Goal: Task Accomplishment & Management: Complete application form

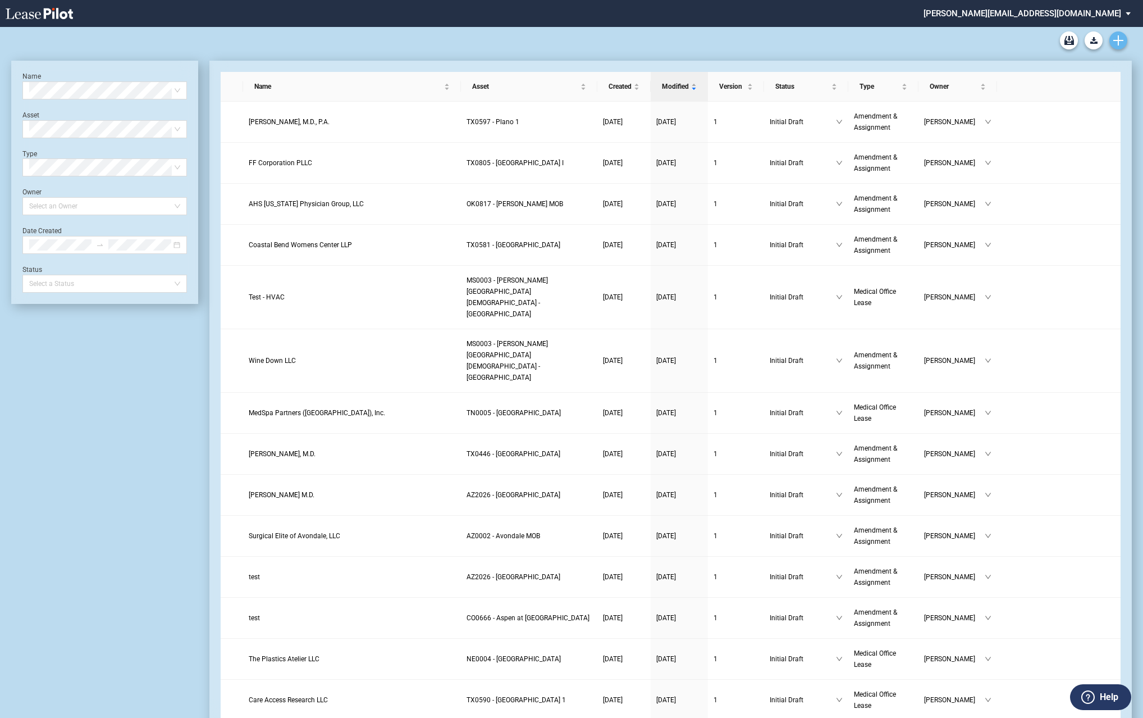
click at [1119, 38] on use "Create new document" at bounding box center [1119, 40] width 10 height 10
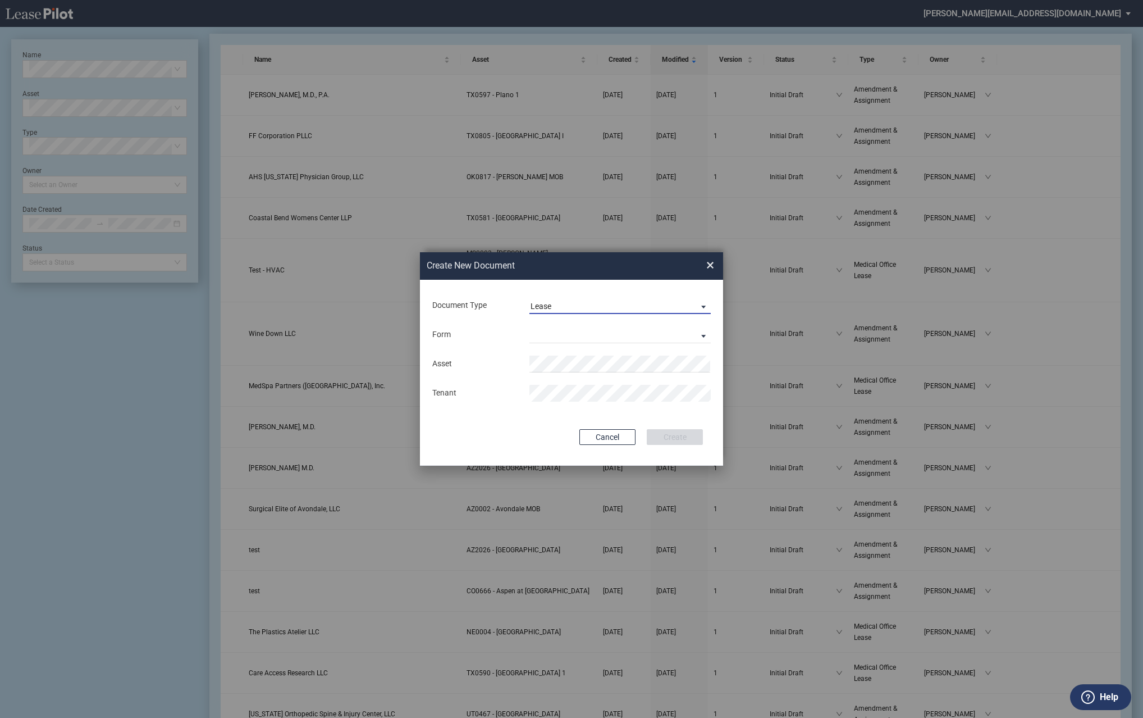
click at [634, 302] on span "Lease" at bounding box center [611, 306] width 161 height 11
click at [587, 335] on md-option "Amendment" at bounding box center [621, 333] width 199 height 27
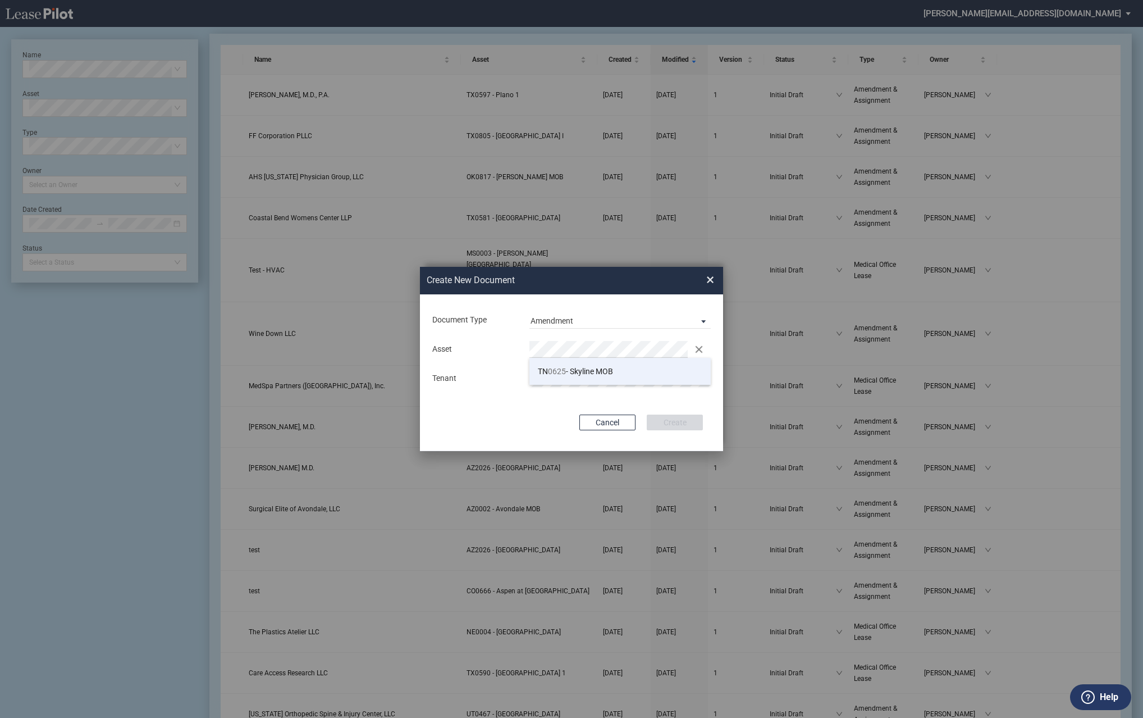
click at [565, 370] on span "0625" at bounding box center [557, 371] width 18 height 9
click at [690, 421] on button "Create" at bounding box center [675, 422] width 56 height 16
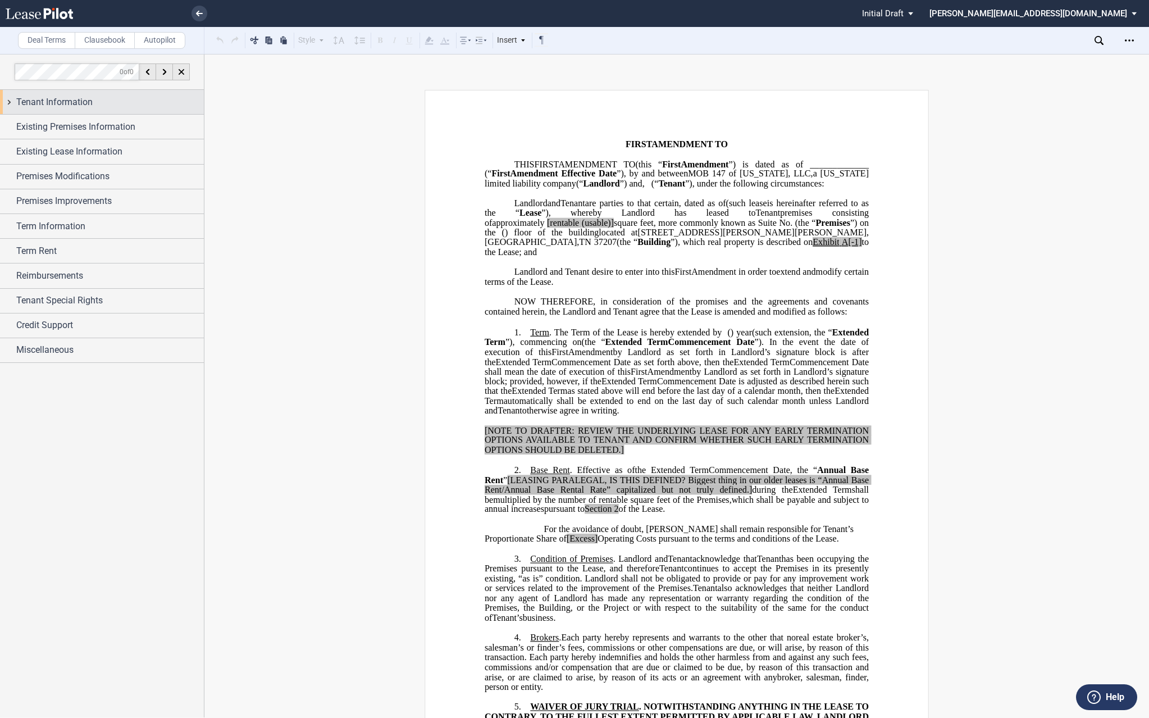
click at [10, 102] on div "Tenant Information" at bounding box center [102, 102] width 204 height 24
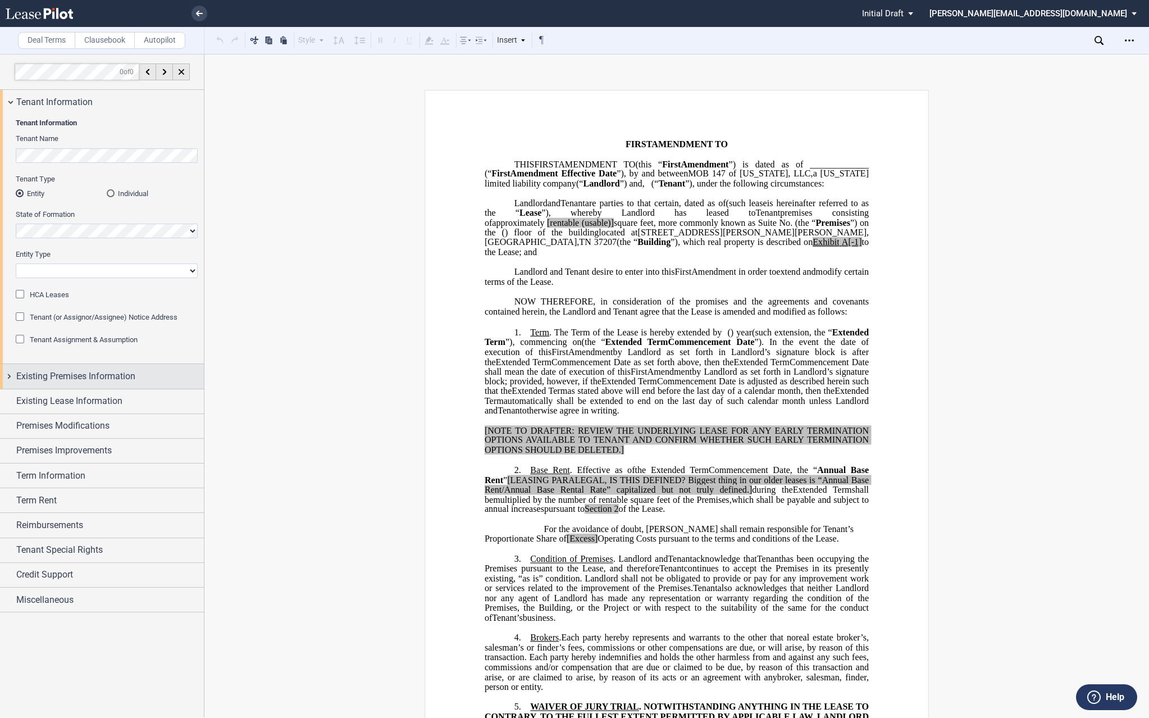
click at [11, 373] on div "Existing Premises Information" at bounding box center [102, 376] width 204 height 24
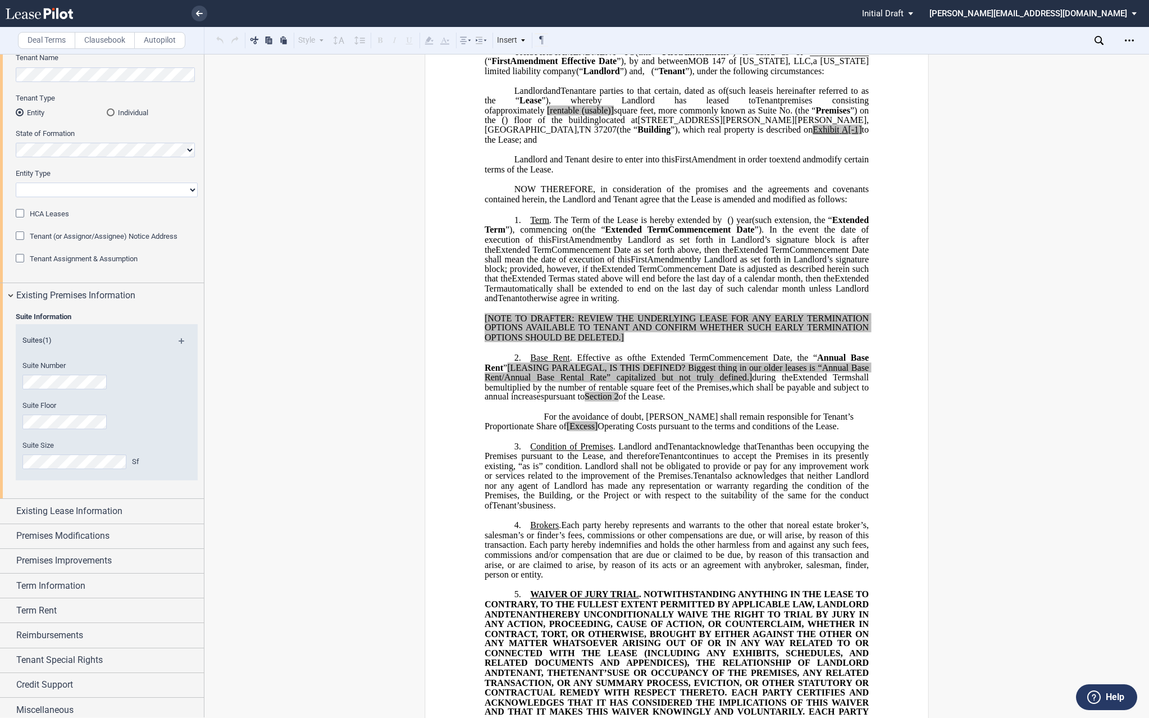
scroll to position [86, 0]
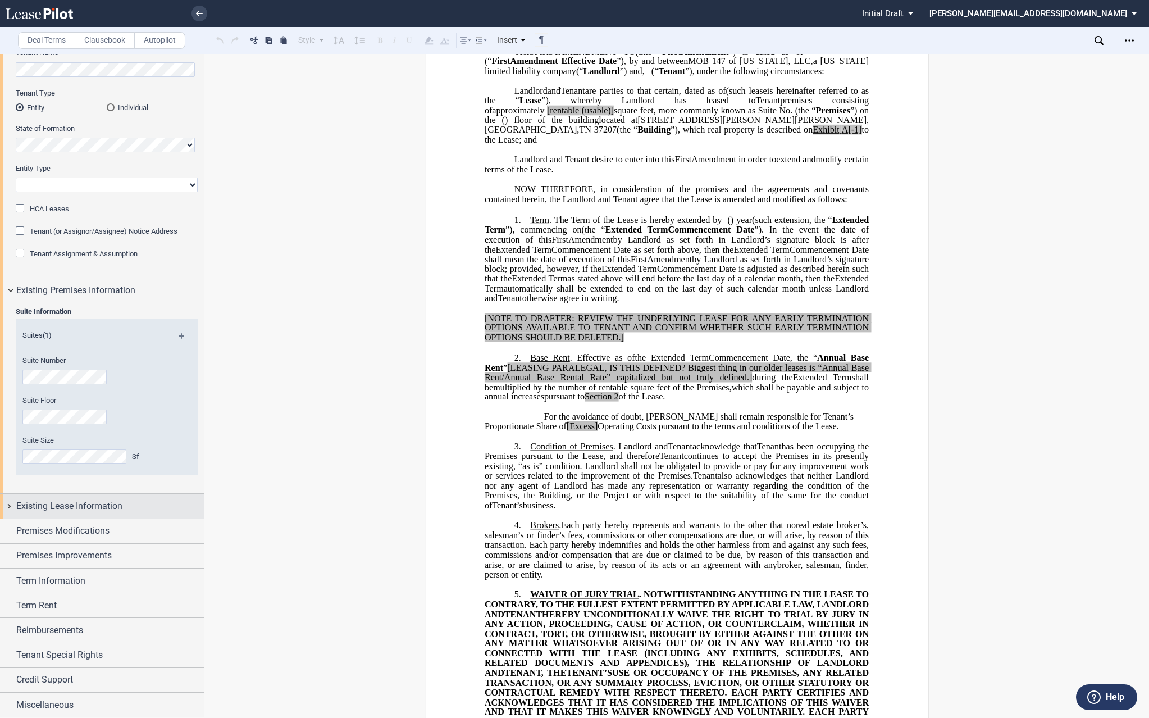
click at [8, 505] on div "Existing Lease Information" at bounding box center [102, 506] width 204 height 24
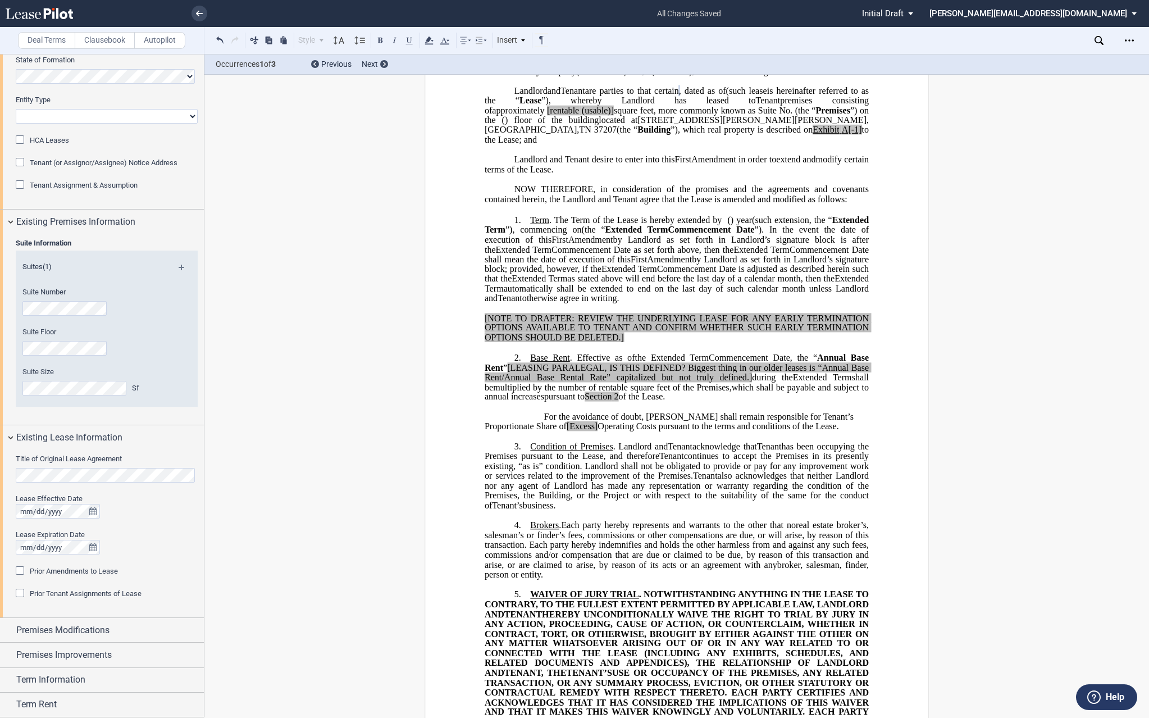
scroll to position [254, 0]
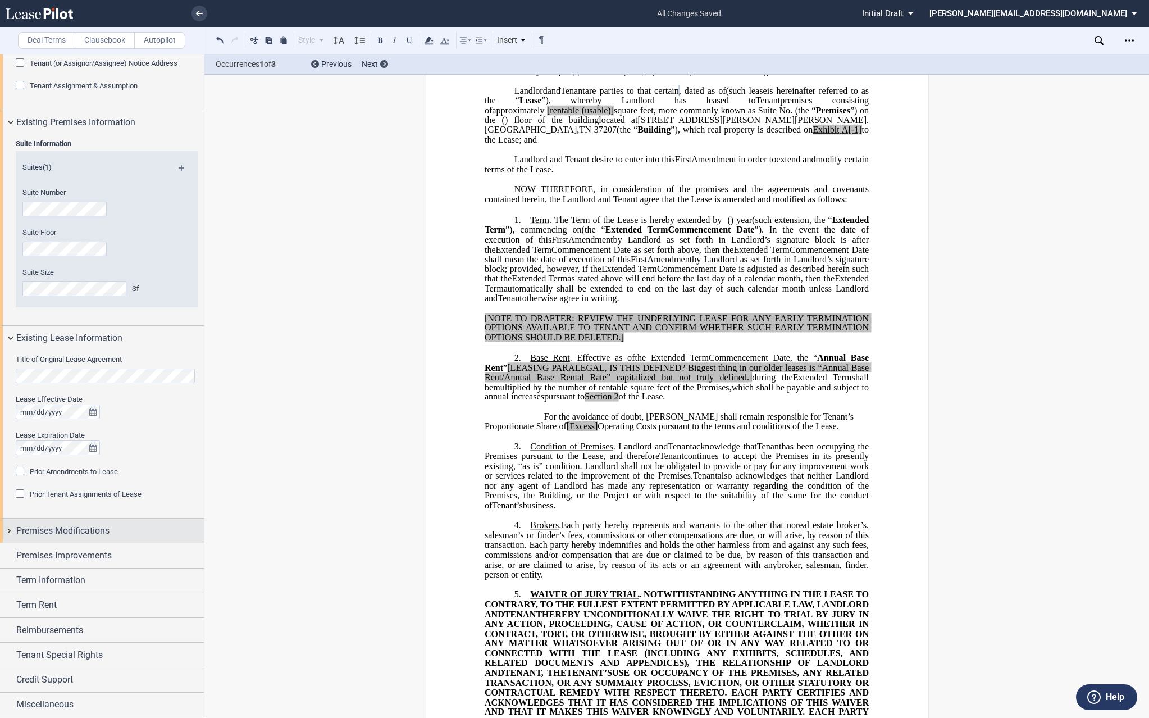
click at [9, 527] on div "Premises Modifications" at bounding box center [102, 530] width 204 height 24
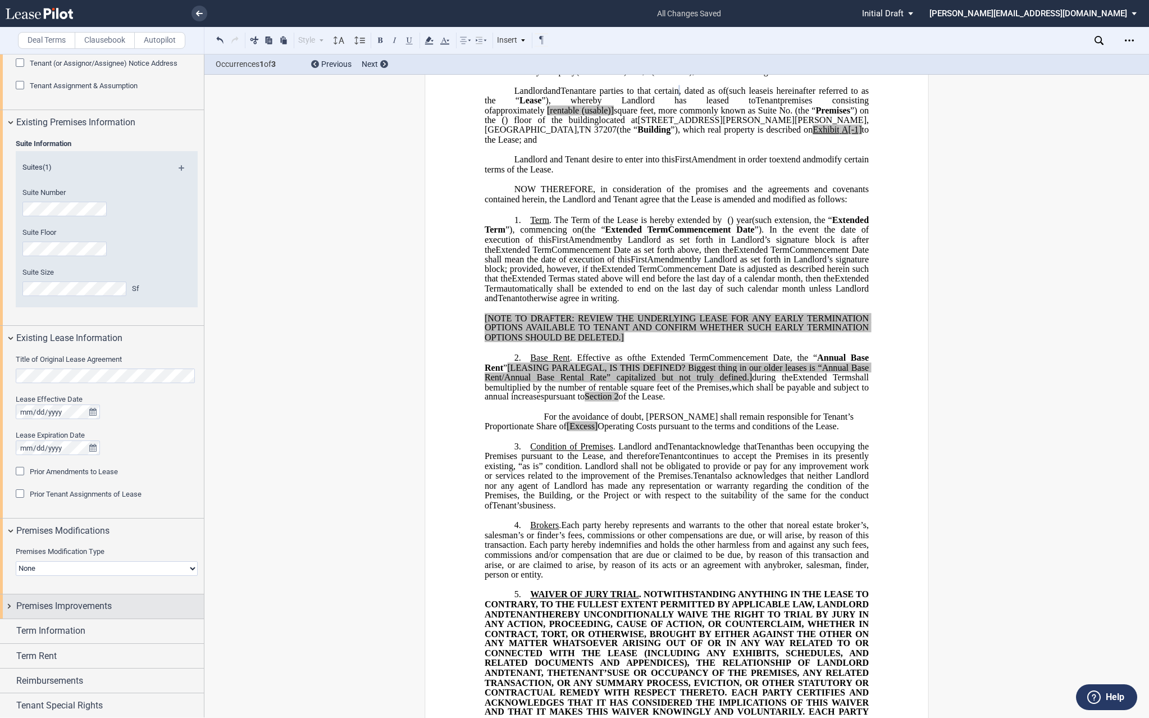
click at [8, 608] on div "Premises Improvements" at bounding box center [102, 606] width 204 height 24
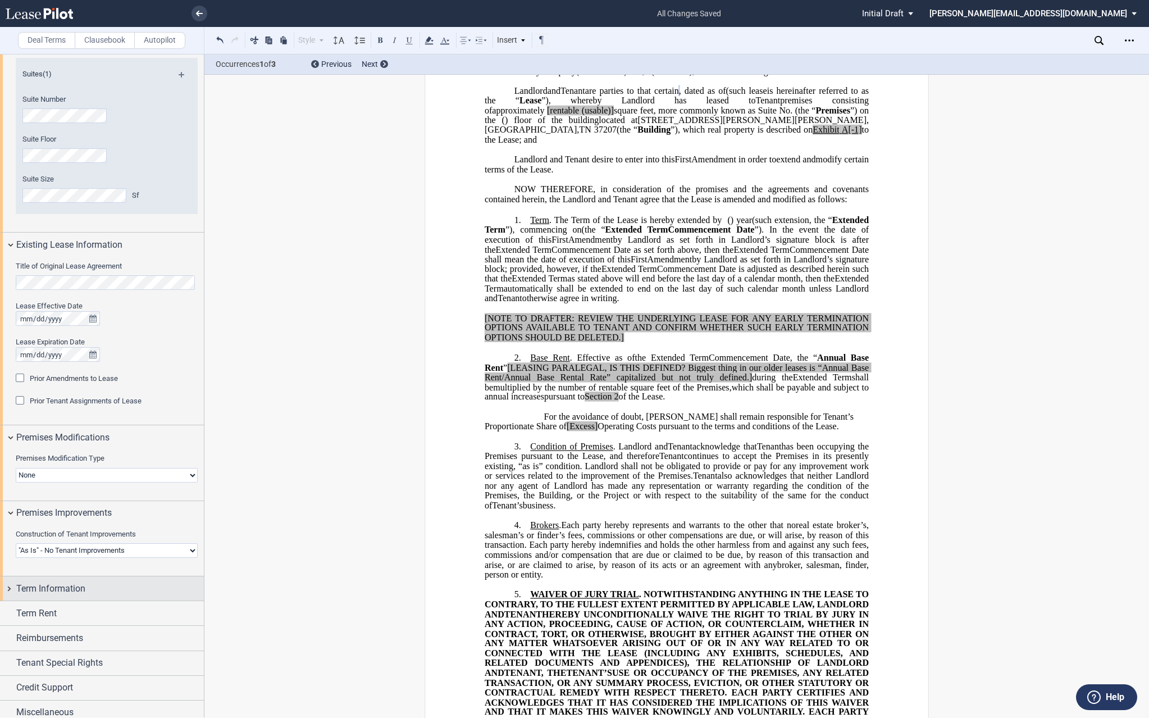
scroll to position [355, 0]
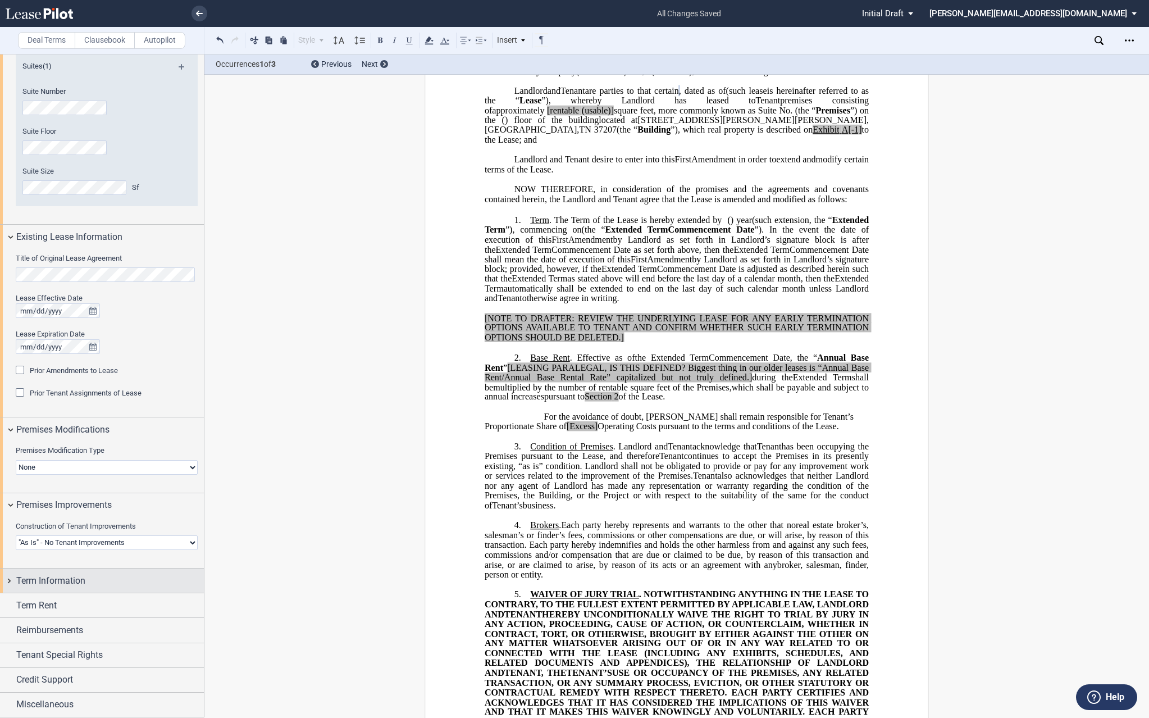
click at [8, 578] on div "Term Information" at bounding box center [102, 580] width 204 height 24
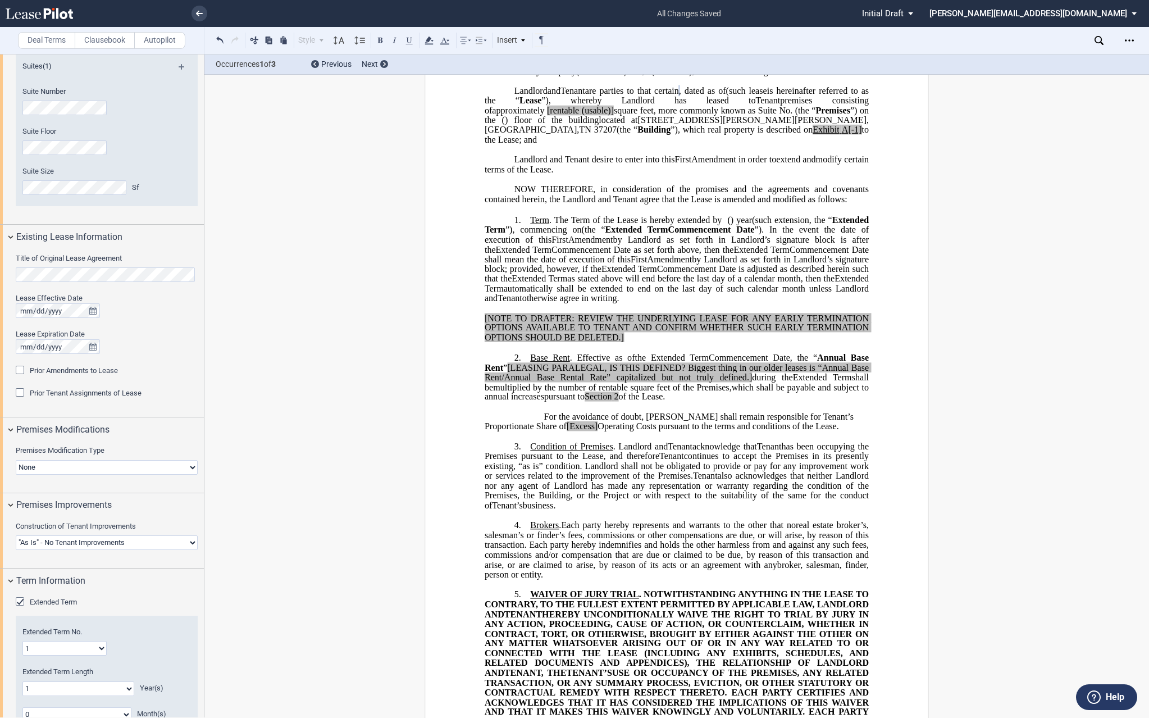
scroll to position [603, 0]
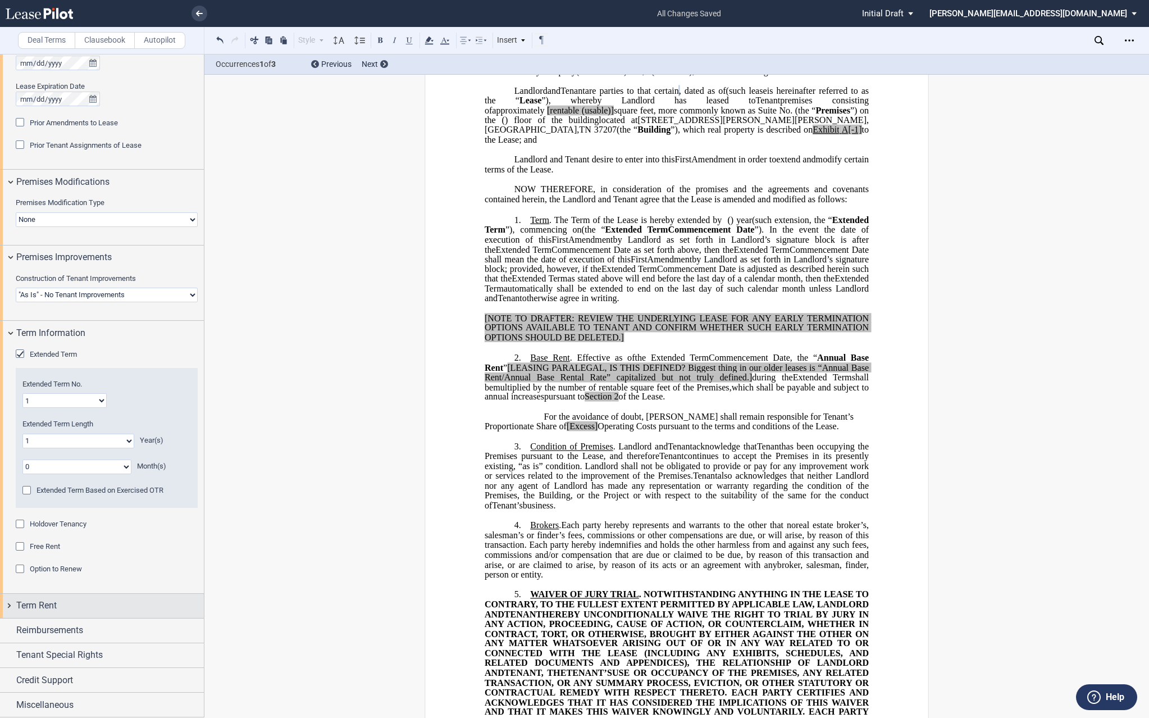
click at [9, 606] on div "Term Rent" at bounding box center [102, 606] width 204 height 24
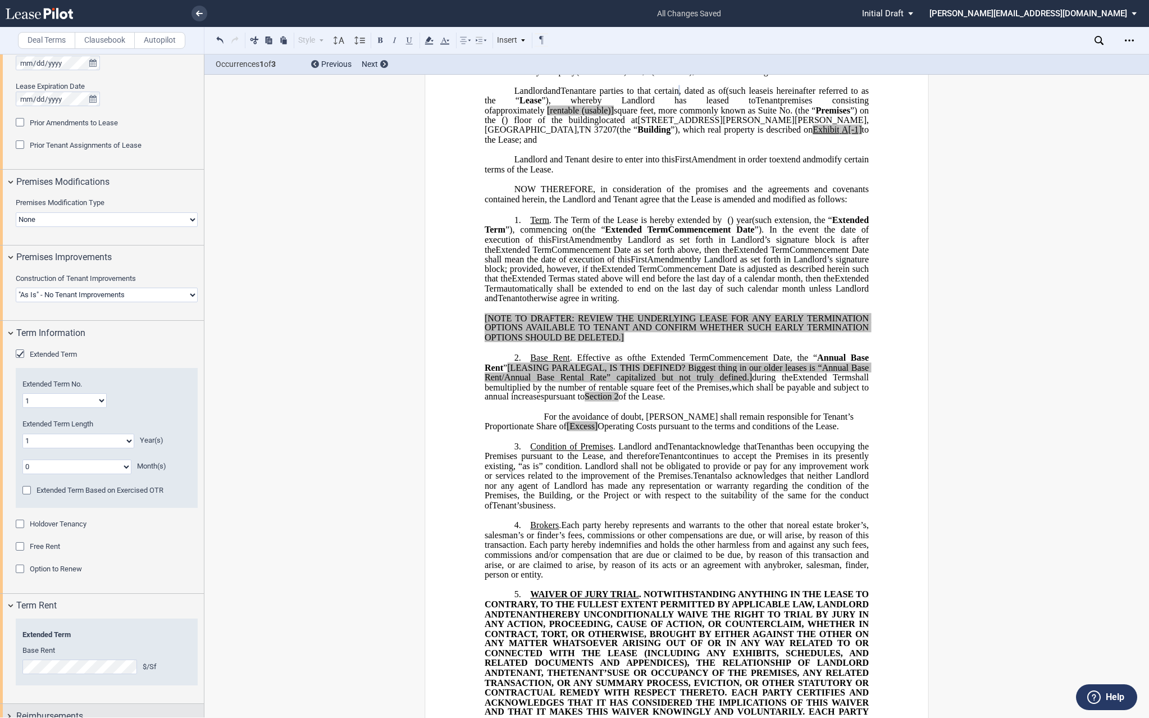
scroll to position [688, 0]
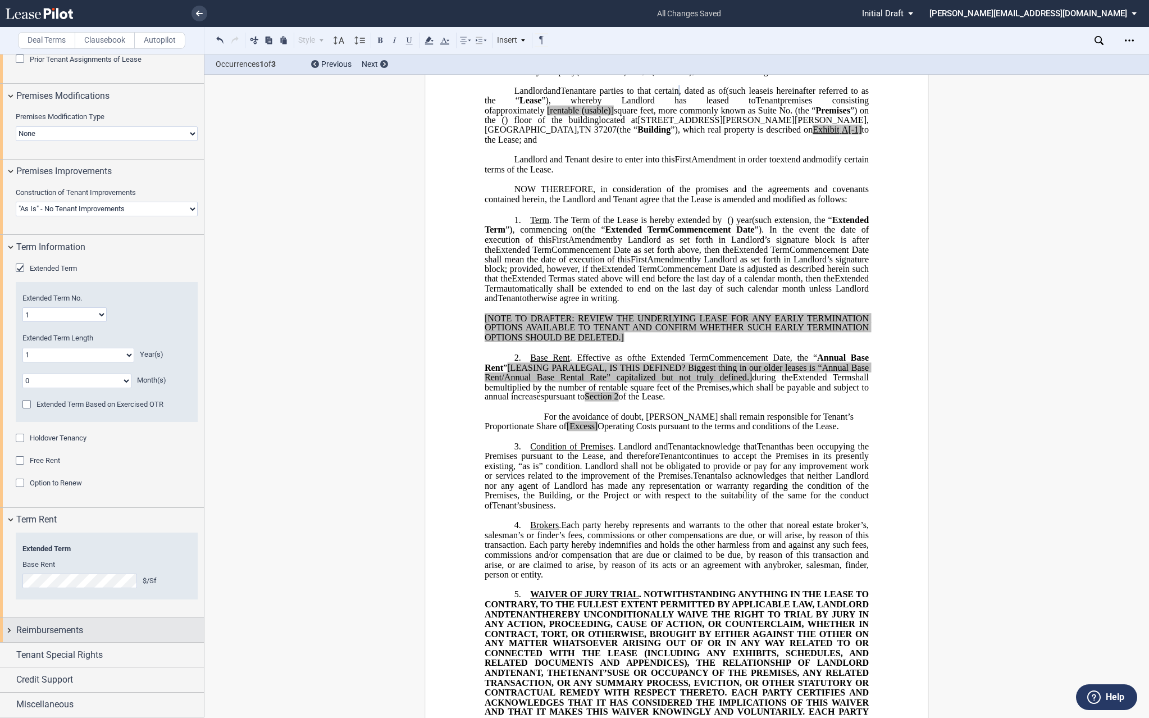
click at [6, 631] on div "Reimbursements" at bounding box center [102, 630] width 204 height 24
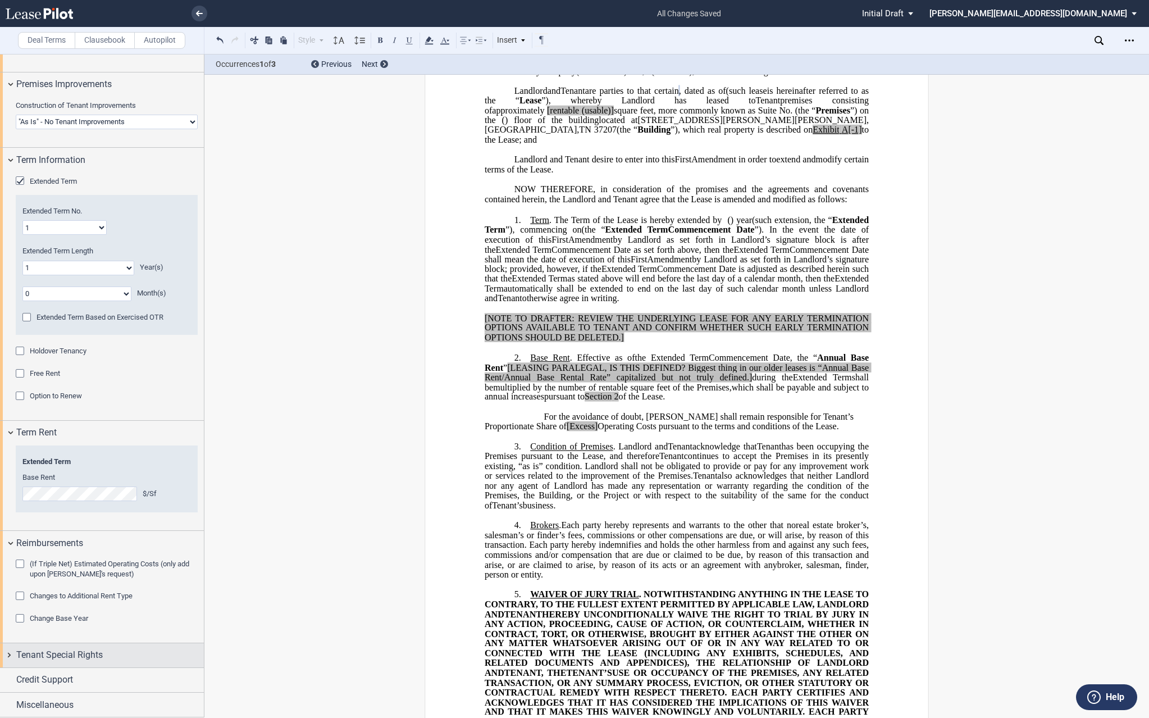
click at [10, 655] on div "Tenant Special Rights" at bounding box center [102, 655] width 204 height 24
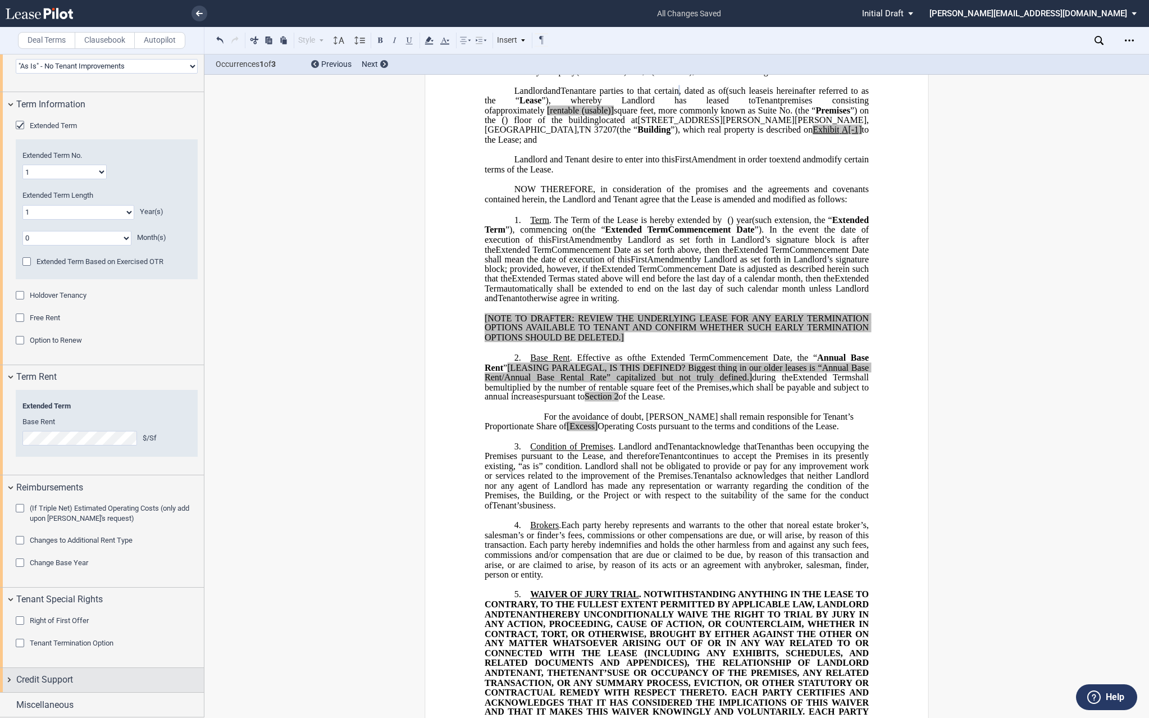
click at [10, 678] on div "Credit Support" at bounding box center [102, 680] width 204 height 24
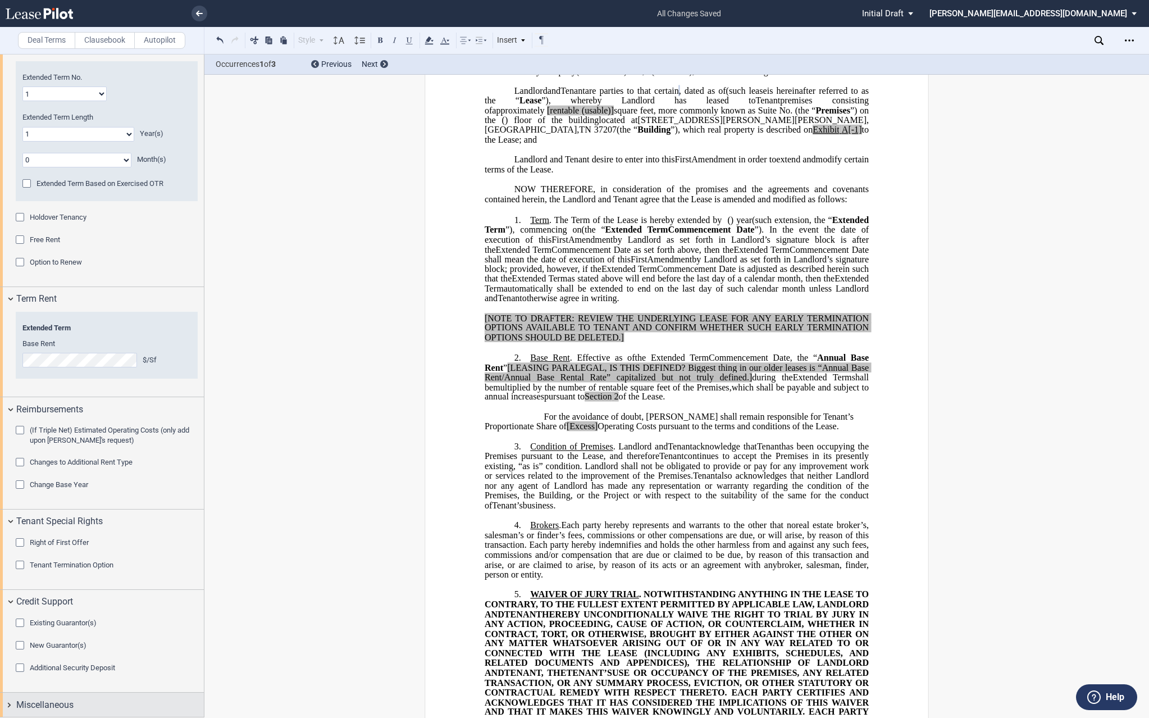
click at [11, 702] on div "Miscellaneous" at bounding box center [102, 704] width 204 height 24
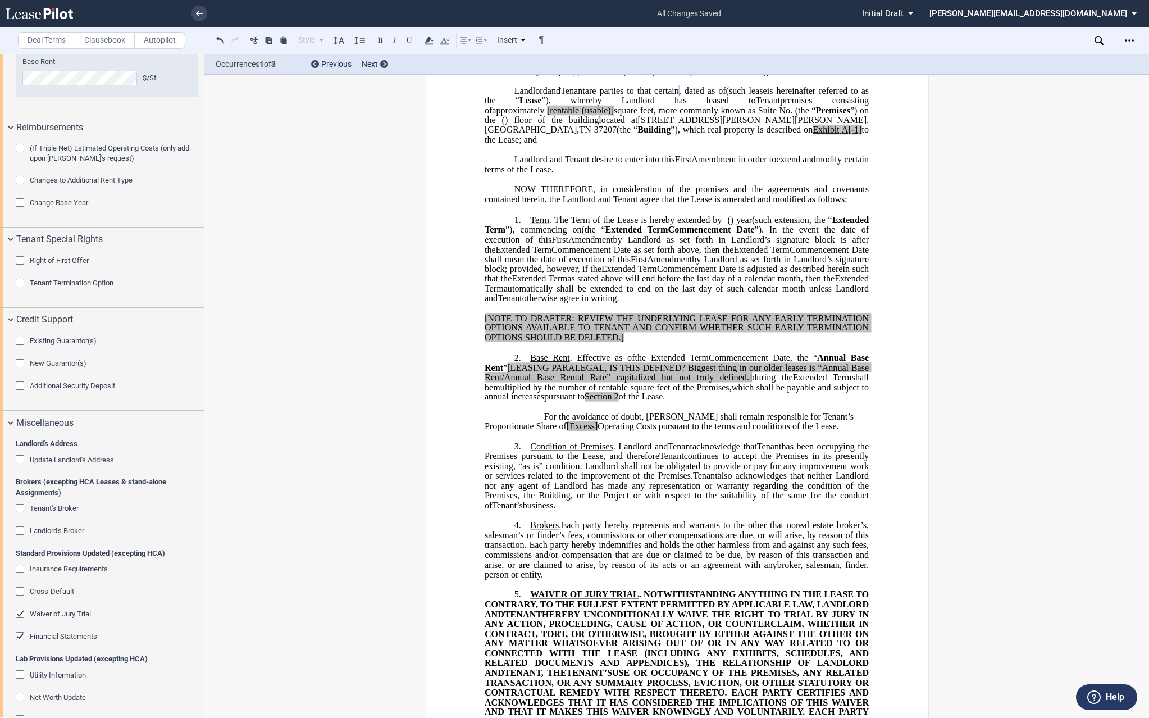
scroll to position [1190, 0]
click at [1132, 36] on icon "Open Lease options menu" at bounding box center [1129, 40] width 9 height 9
click at [1068, 63] on div "Download" at bounding box center [1064, 61] width 137 height 10
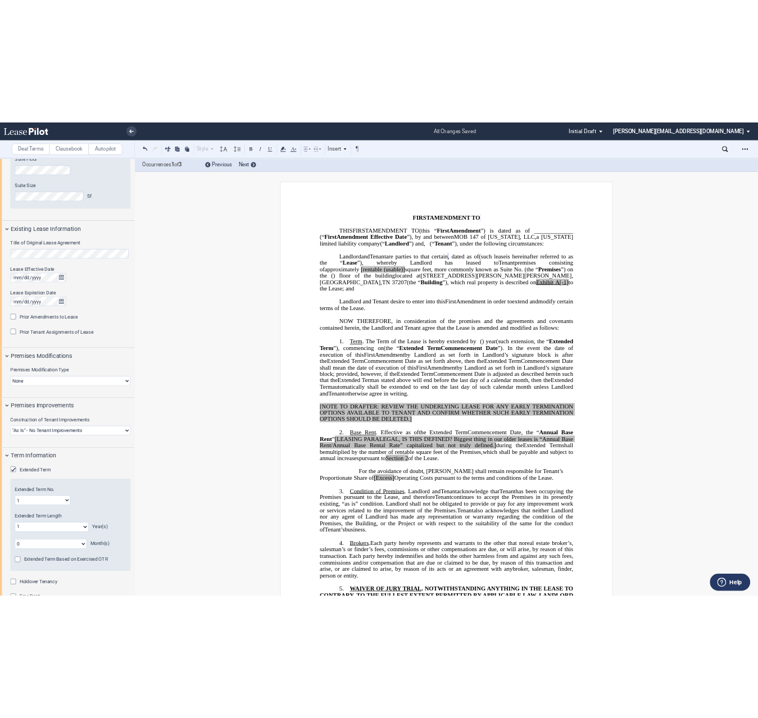
scroll to position [404, 0]
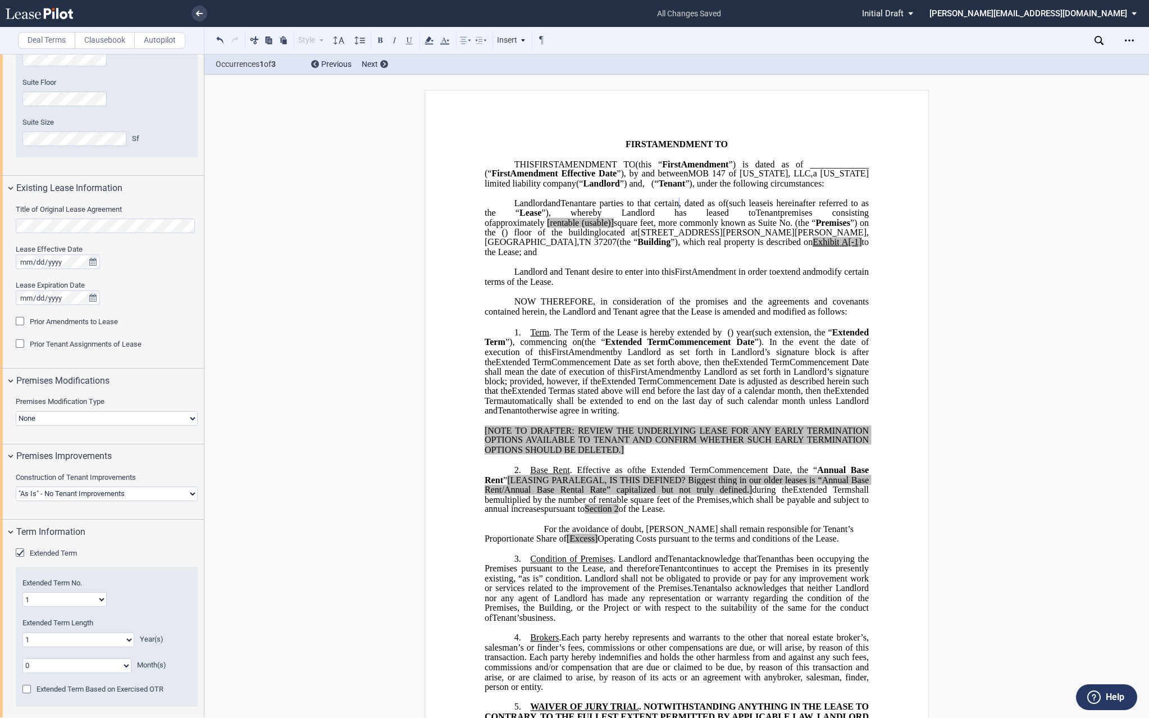
click at [19, 321] on div "Prior Amendments to Lease" at bounding box center [21, 322] width 11 height 11
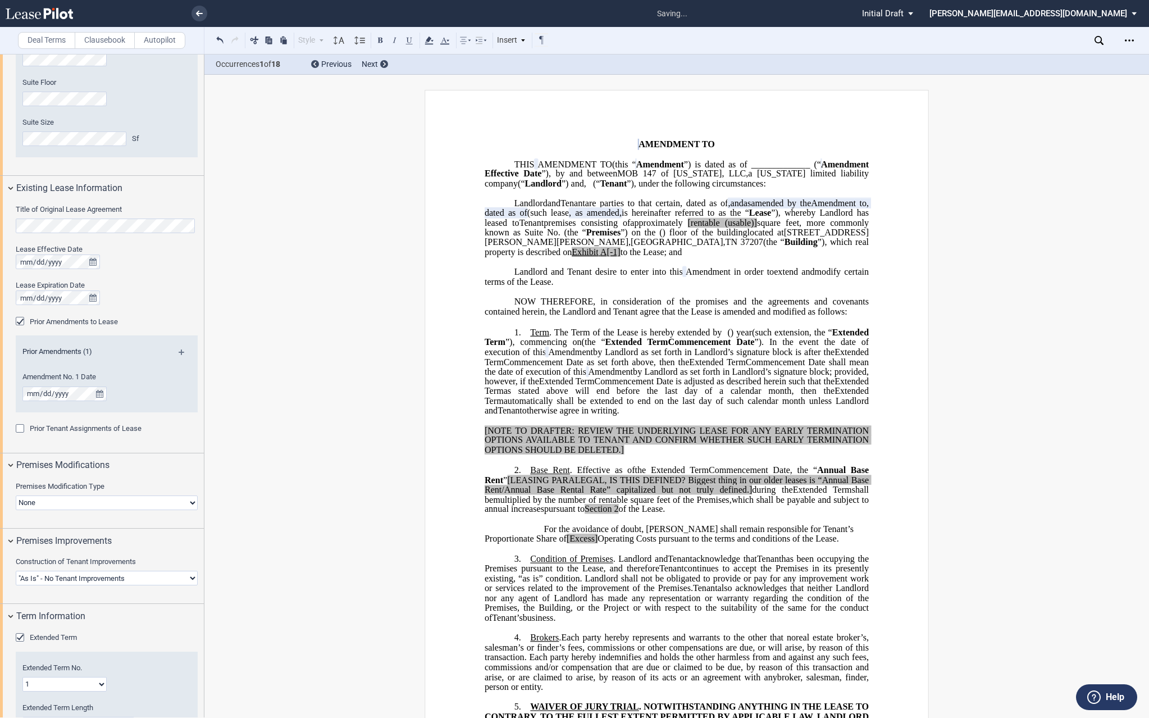
click at [181, 353] on md-icon at bounding box center [186, 355] width 15 height 13
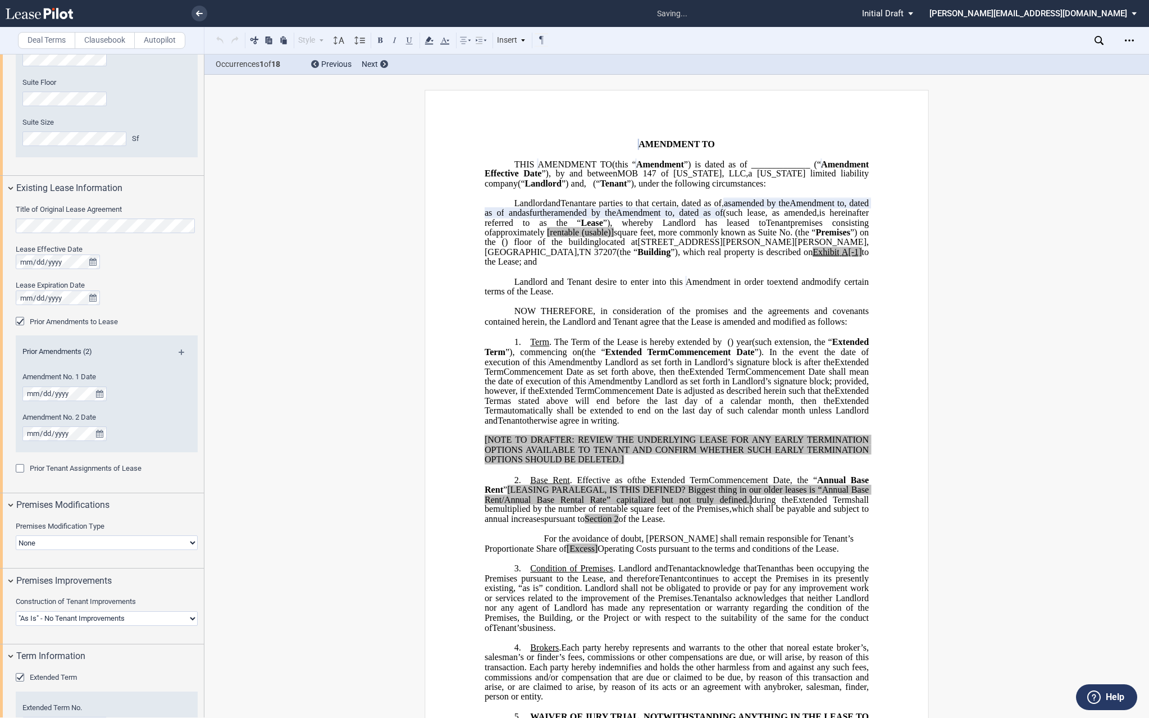
click at [181, 353] on md-icon at bounding box center [186, 355] width 15 height 13
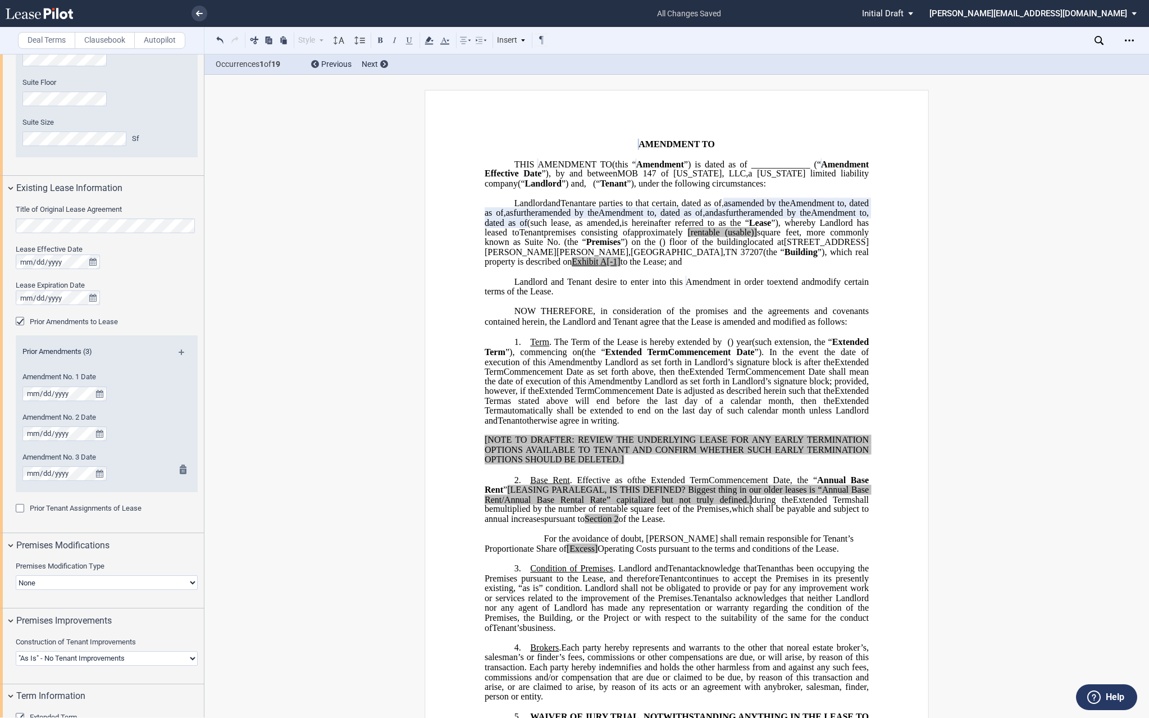
click at [181, 472] on md-icon at bounding box center [186, 470] width 13 height 13
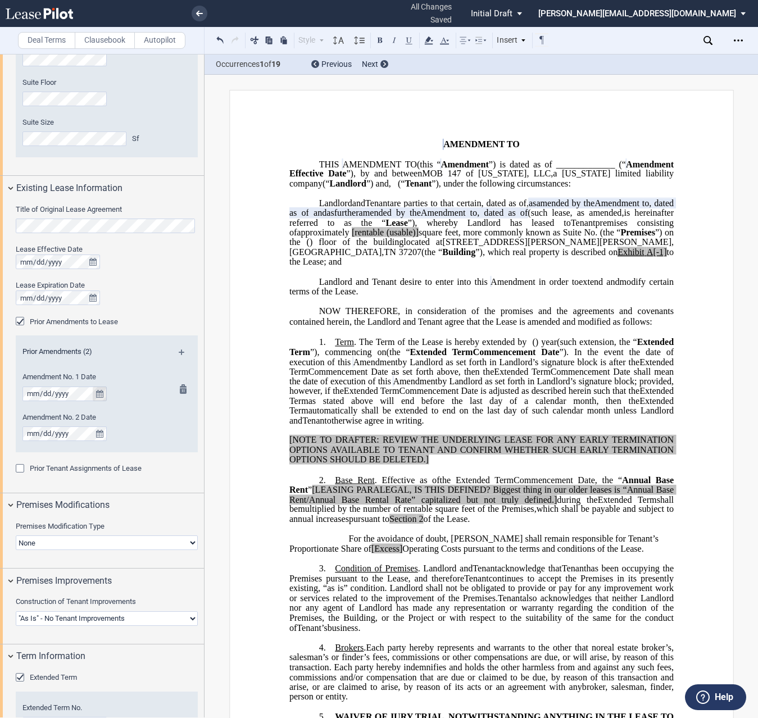
click at [99, 391] on icon "true" at bounding box center [99, 394] width 7 height 8
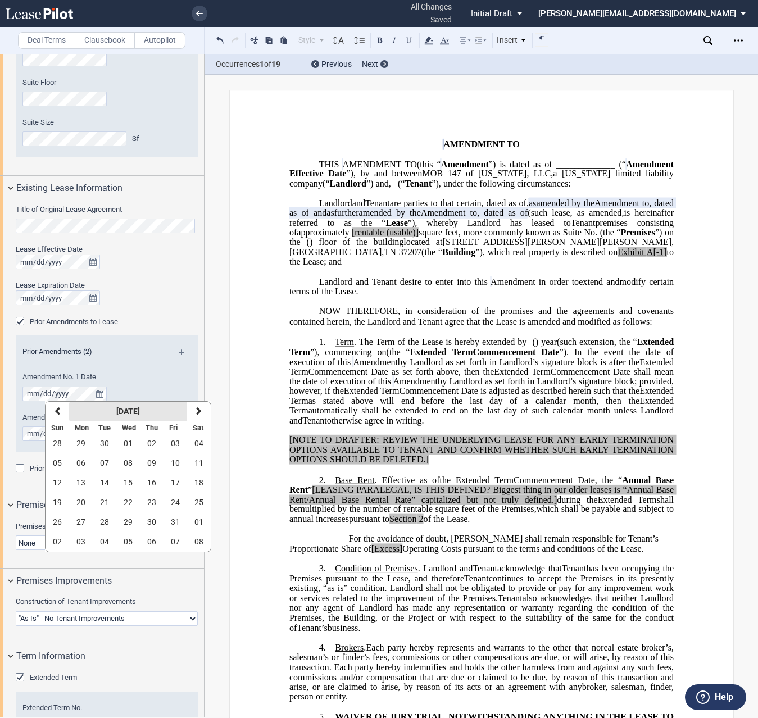
click at [116, 407] on strong "October 2025" at bounding box center [128, 411] width 24 height 9
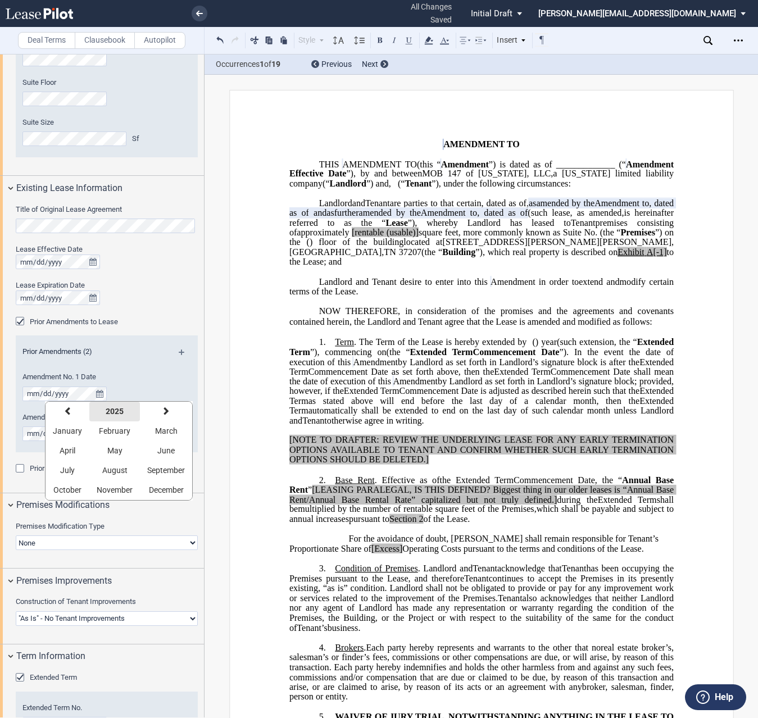
click at [95, 412] on button "2025" at bounding box center [114, 412] width 51 height 20
click at [62, 409] on icon "button" at bounding box center [62, 411] width 6 height 9
click at [191, 472] on span "2015" at bounding box center [192, 470] width 18 height 9
click at [161, 487] on span "December" at bounding box center [166, 489] width 35 height 9
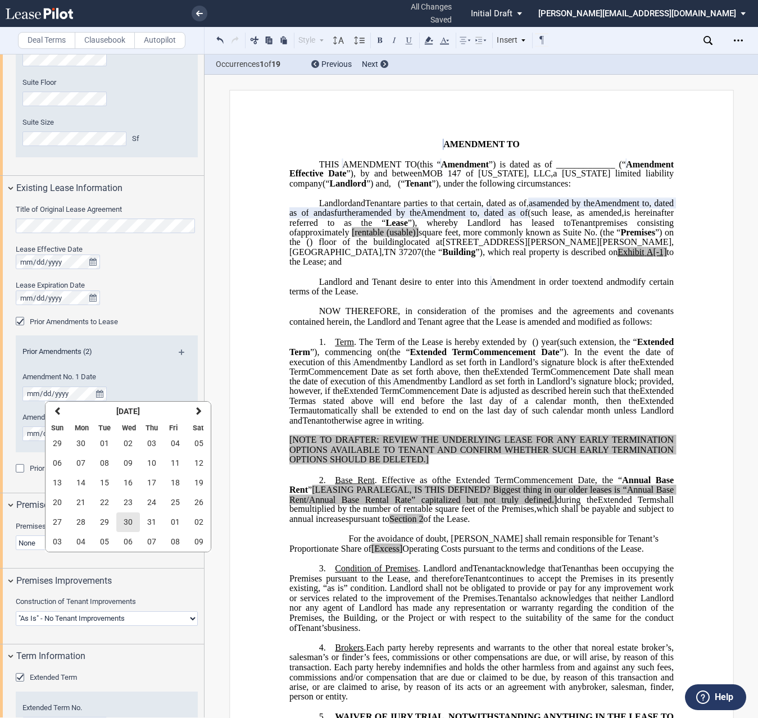
click at [125, 519] on span "30" at bounding box center [128, 521] width 9 height 9
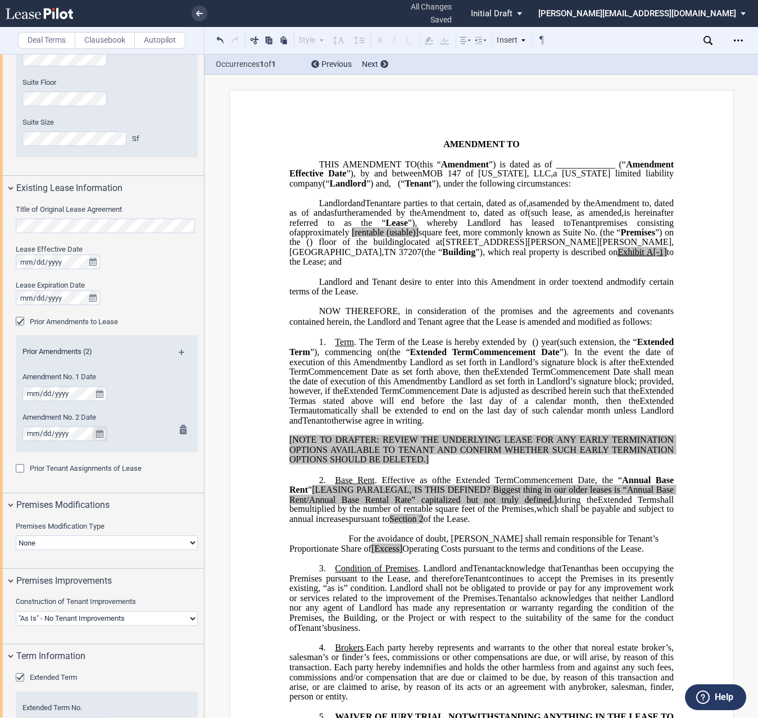
click at [97, 435] on icon "true" at bounding box center [99, 434] width 7 height 8
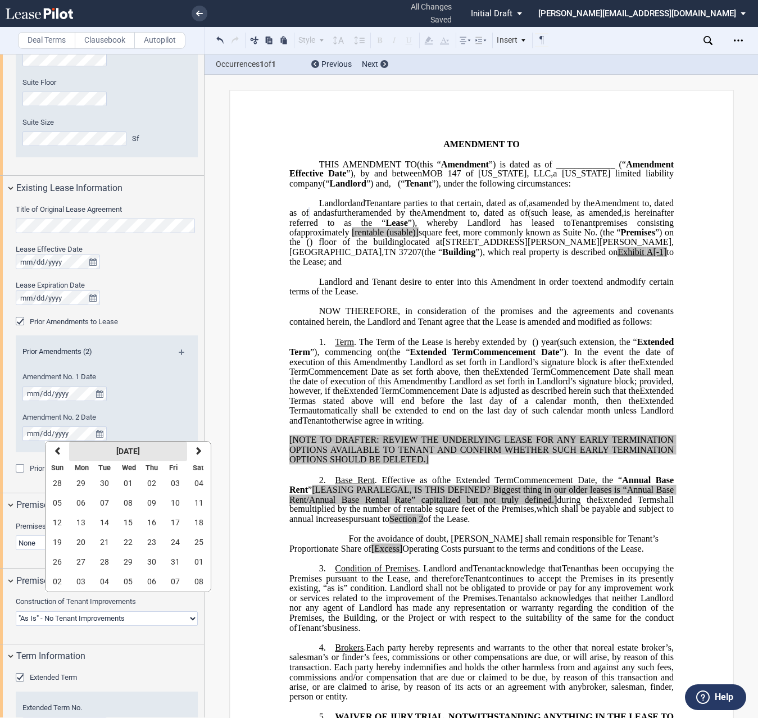
click at [116, 455] on strong "October 2025" at bounding box center [128, 450] width 24 height 9
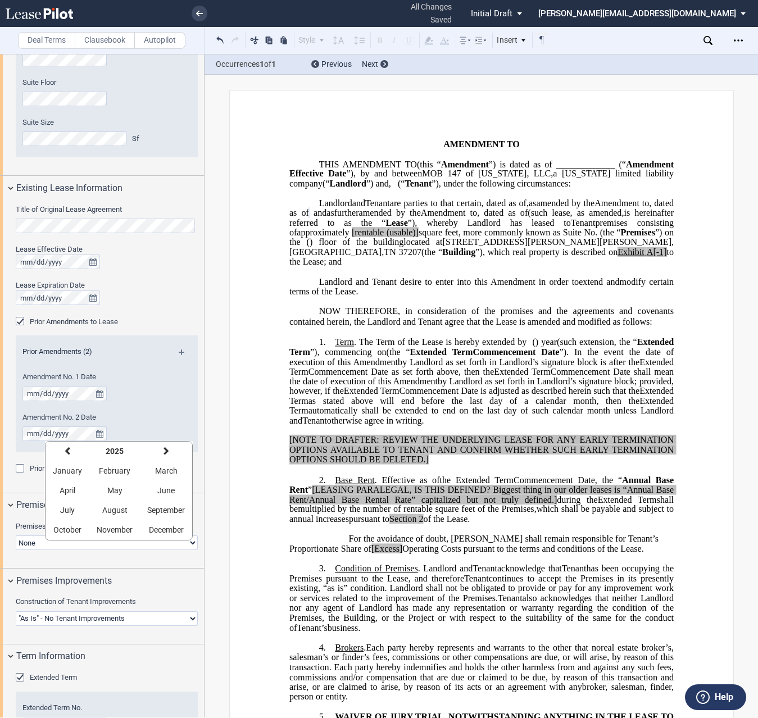
click at [113, 455] on strong "2025" at bounding box center [115, 450] width 18 height 9
click at [67, 451] on button "previous" at bounding box center [61, 451] width 33 height 20
click at [194, 523] on button "2020" at bounding box center [192, 530] width 33 height 20
click at [120, 530] on span "November" at bounding box center [115, 529] width 36 height 9
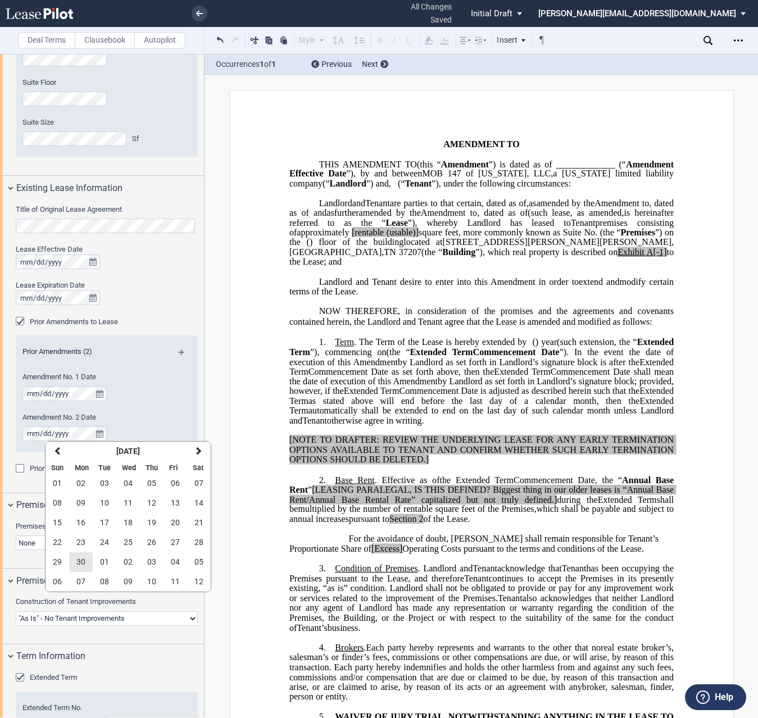
click at [85, 563] on span "30" at bounding box center [80, 561] width 9 height 9
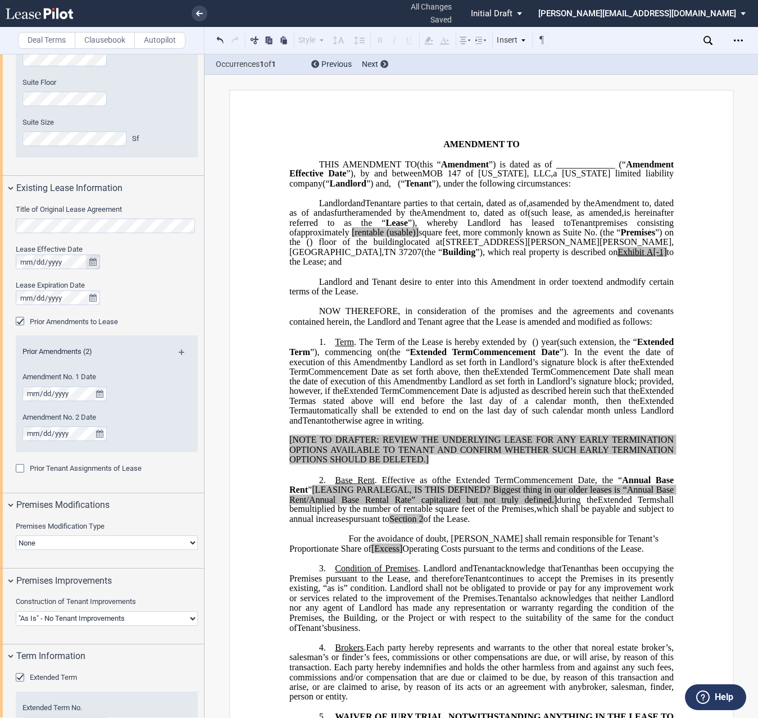
click at [95, 260] on icon "true" at bounding box center [92, 262] width 7 height 8
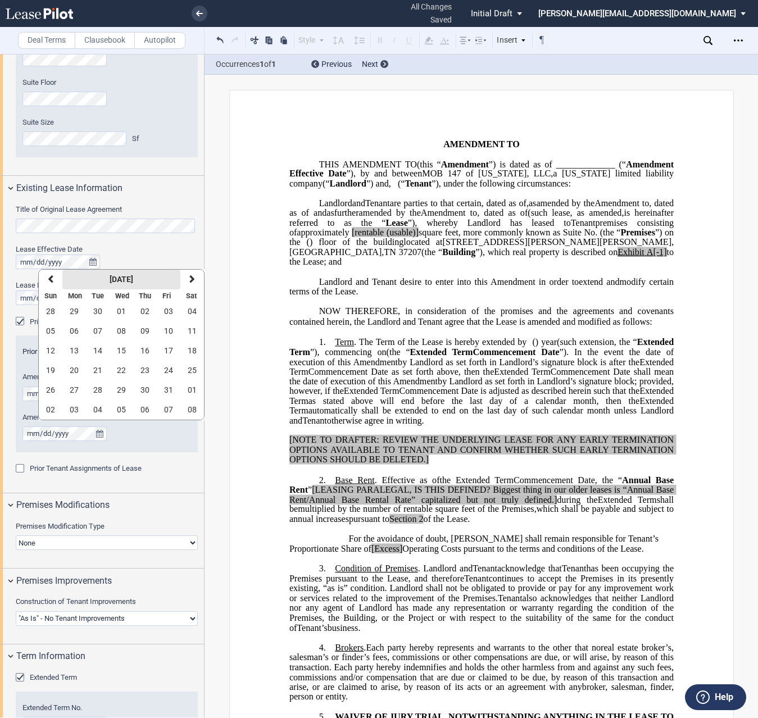
click at [110, 278] on strong "October 2025" at bounding box center [122, 279] width 24 height 9
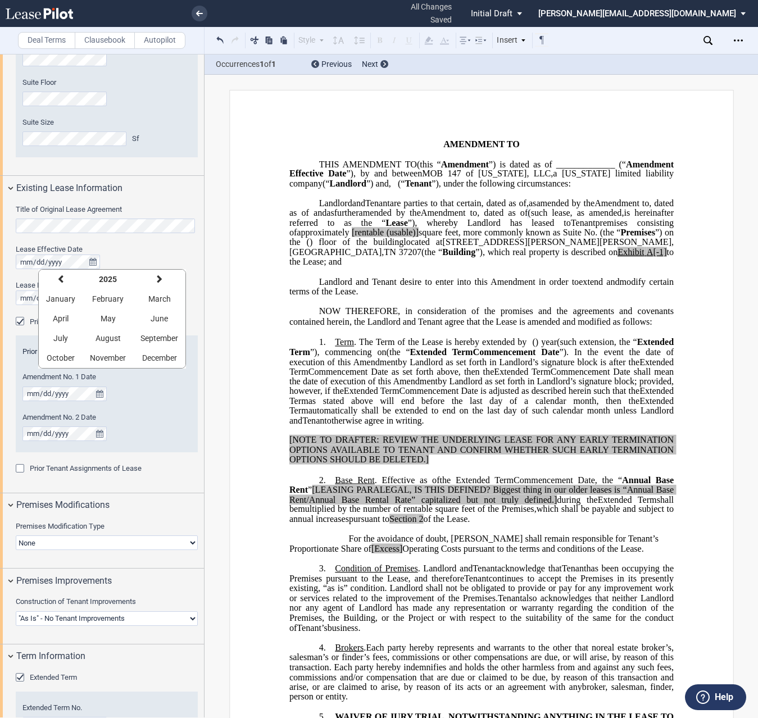
click at [108, 278] on strong "2025" at bounding box center [108, 279] width 18 height 9
click at [64, 279] on button "previous" at bounding box center [55, 280] width 33 height 20
click at [186, 344] on button "2015" at bounding box center [185, 339] width 33 height 20
click at [158, 354] on span "December" at bounding box center [159, 357] width 35 height 9
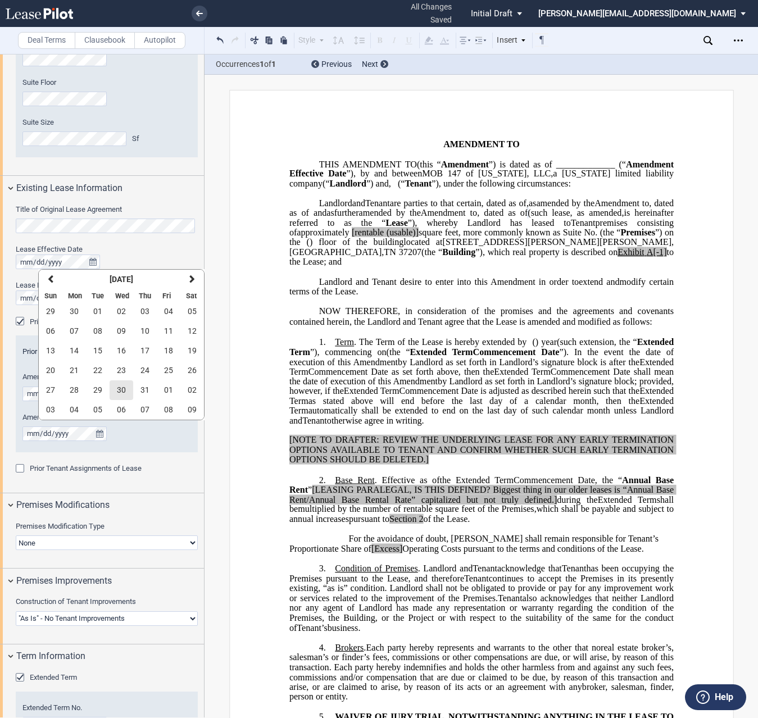
click at [124, 394] on span "30" at bounding box center [121, 389] width 9 height 9
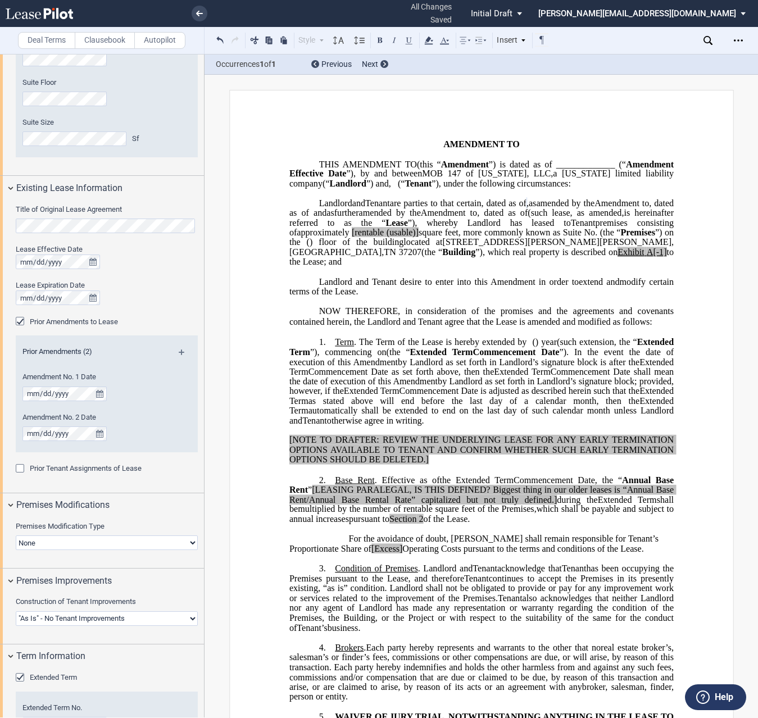
click at [313, 218] on span at bounding box center [310, 213] width 4 height 10
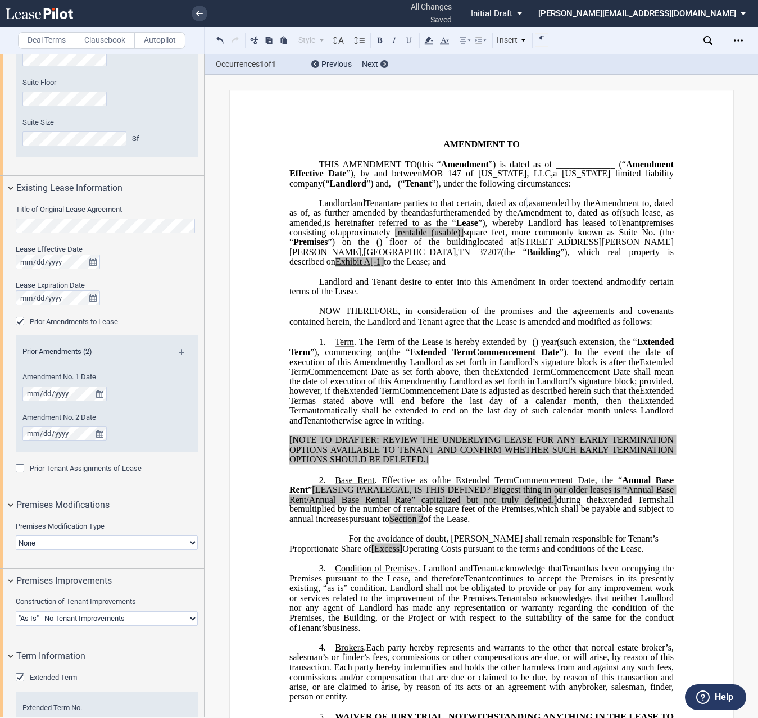
click at [412, 218] on span ", as further amended by the" at bounding box center [359, 213] width 104 height 10
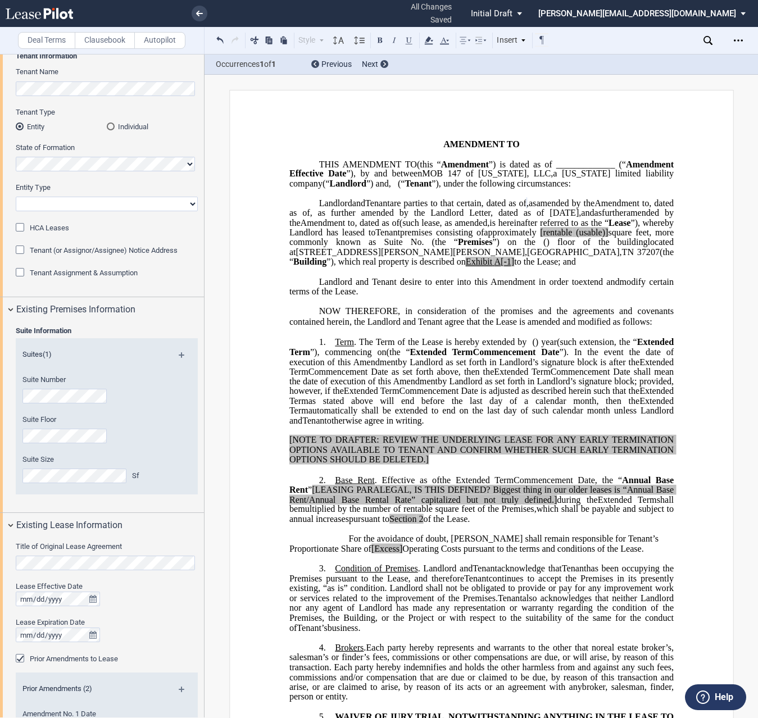
scroll to position [0, 0]
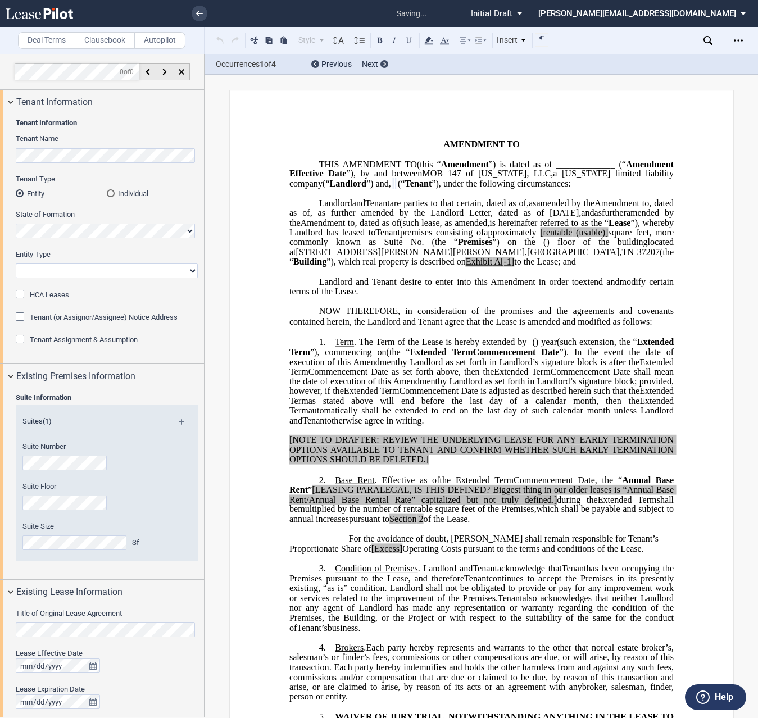
click at [112, 271] on select "Corporation Limited Liability Company General Partnership Limited Partnership O…" at bounding box center [107, 270] width 182 height 15
select select "Other"
click at [16, 263] on select "Corporation Limited Liability Company General Partnership Limited Partnership O…" at bounding box center [107, 270] width 182 height 15
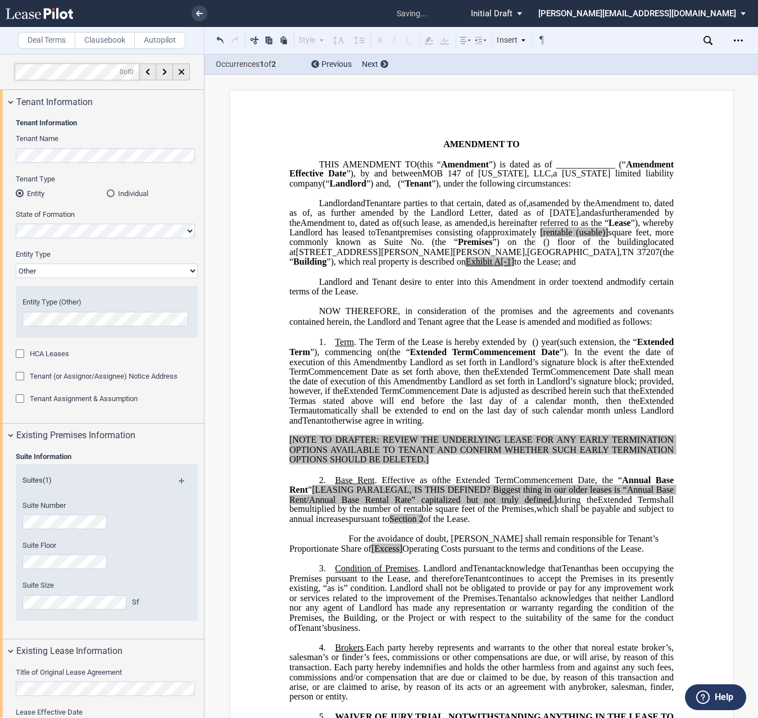
click at [19, 560] on div "Suite Floor" at bounding box center [92, 560] width 152 height 40
click at [560, 238] on span "[rentable" at bounding box center [556, 232] width 32 height 10
click at [596, 238] on span "(usable)]" at bounding box center [590, 232] width 32 height 10
click at [645, 247] on span "square feet, more commonly known as Suite No." at bounding box center [482, 237] width 386 height 20
drag, startPoint x: 345, startPoint y: 294, endPoint x: 333, endPoint y: 288, distance: 13.8
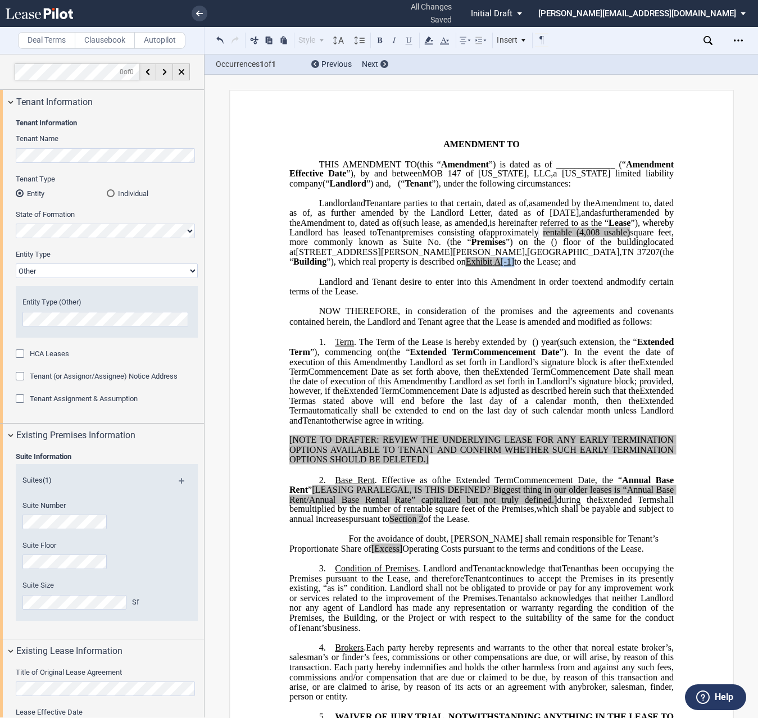
click at [494, 267] on span "A[-1]" at bounding box center [504, 262] width 20 height 10
click at [9, 101] on div "Tenant Information" at bounding box center [102, 102] width 204 height 24
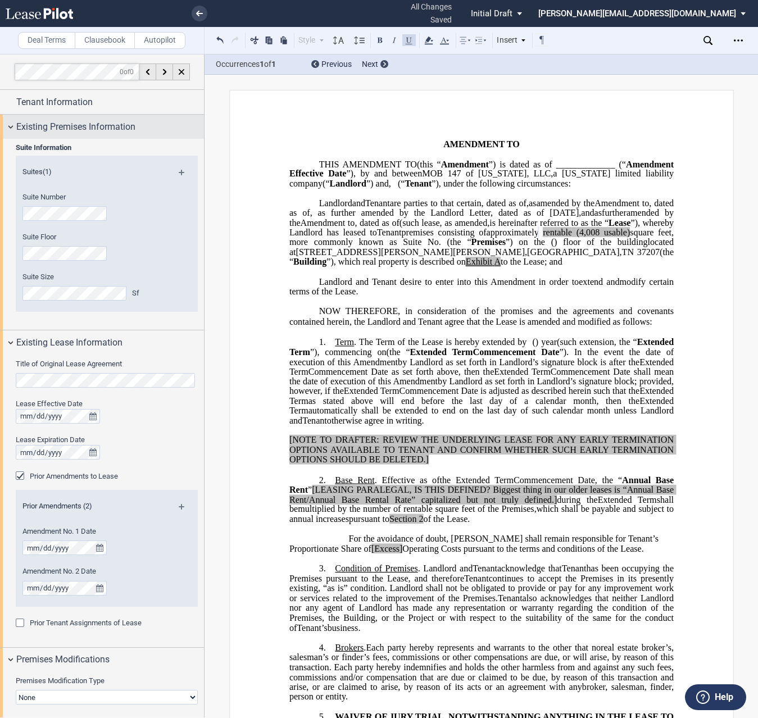
click at [12, 127] on div "Existing Premises Information" at bounding box center [102, 127] width 204 height 24
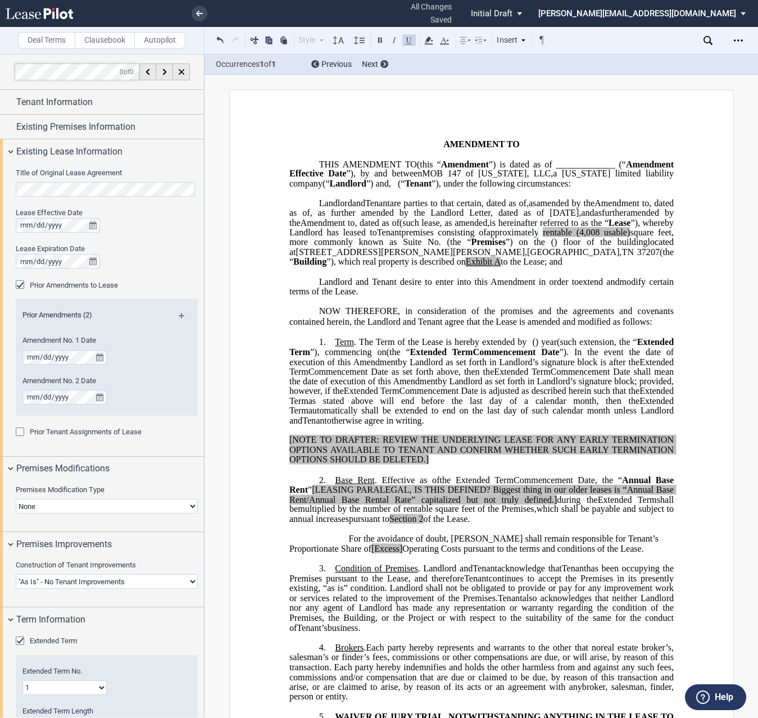
click at [38, 507] on select "None Expansion Relocation" at bounding box center [107, 506] width 182 height 15
click at [10, 470] on div "Premises Modifications" at bounding box center [102, 469] width 204 height 24
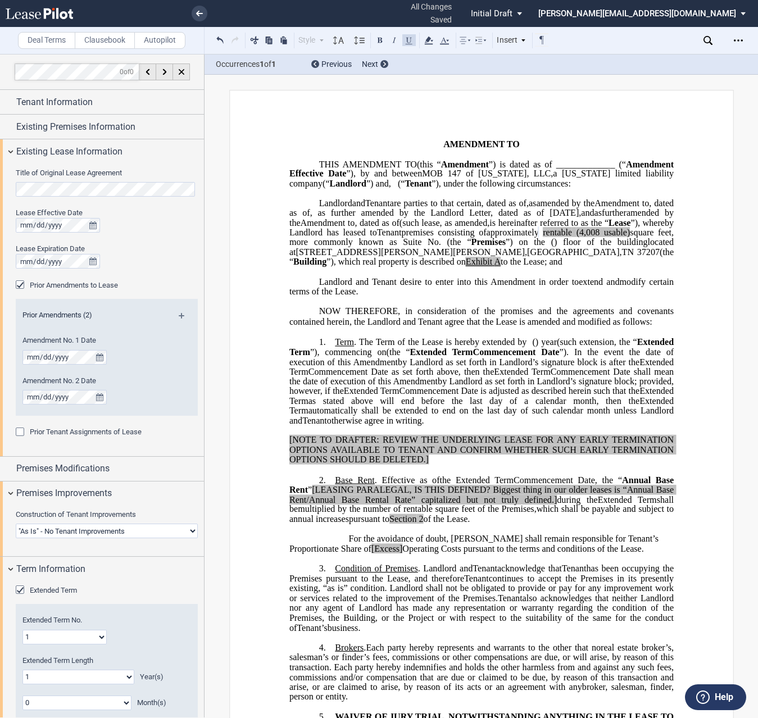
click at [40, 527] on select "Landlord Constructs Tenant Improvements Tenant Constructs Tenant Improvements "…" at bounding box center [107, 530] width 182 height 15
click at [10, 494] on div "Premises Improvements" at bounding box center [102, 493] width 204 height 24
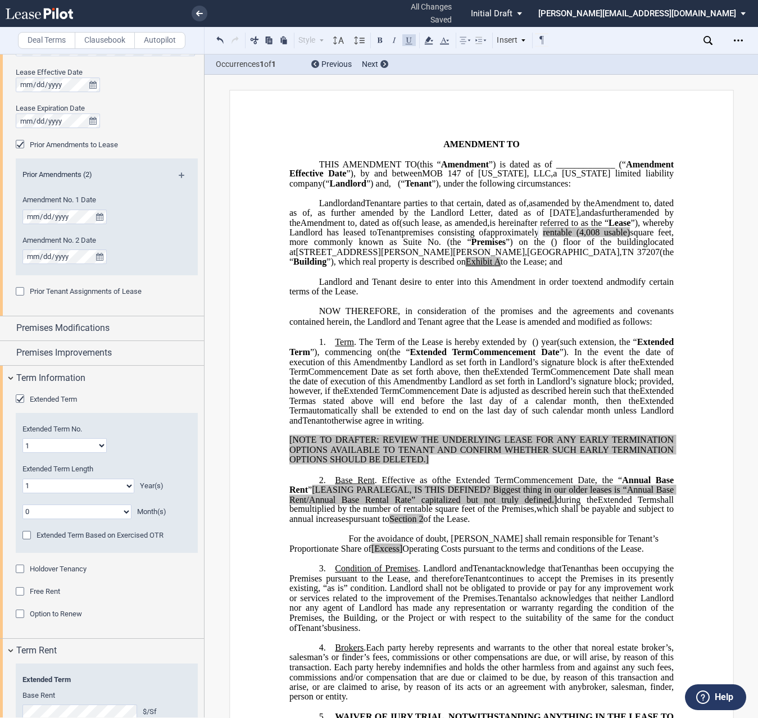
scroll to position [168, 0]
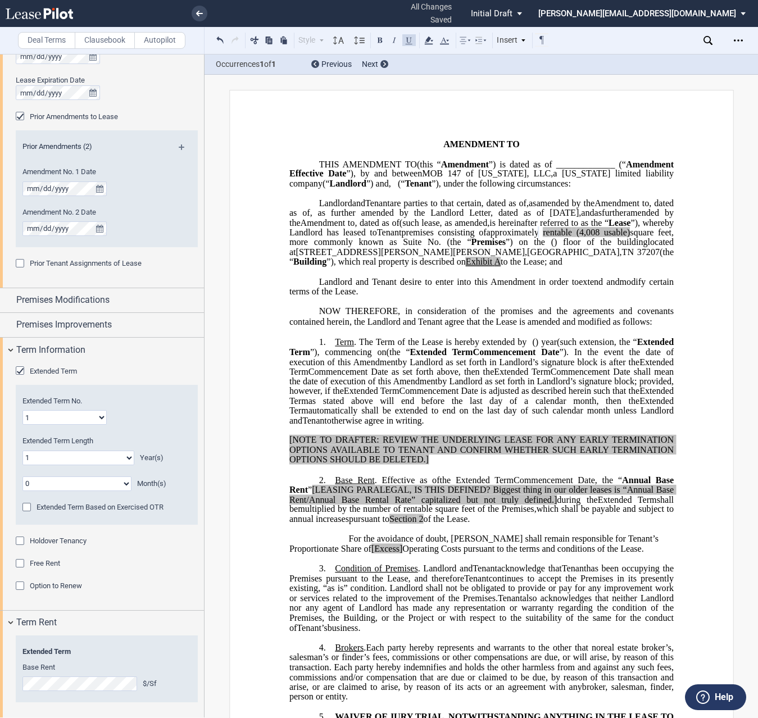
click at [75, 421] on select "1 2 3 4 5 6 7 8 9 10 11 12 13 14 15 16 17 18 19 20" at bounding box center [64, 417] width 84 height 15
select select "number:2"
click at [22, 410] on select "1 2 3 4 5 6 7 8 9 10 11 12 13 14 15 16 17 18 19 20" at bounding box center [64, 417] width 84 height 15
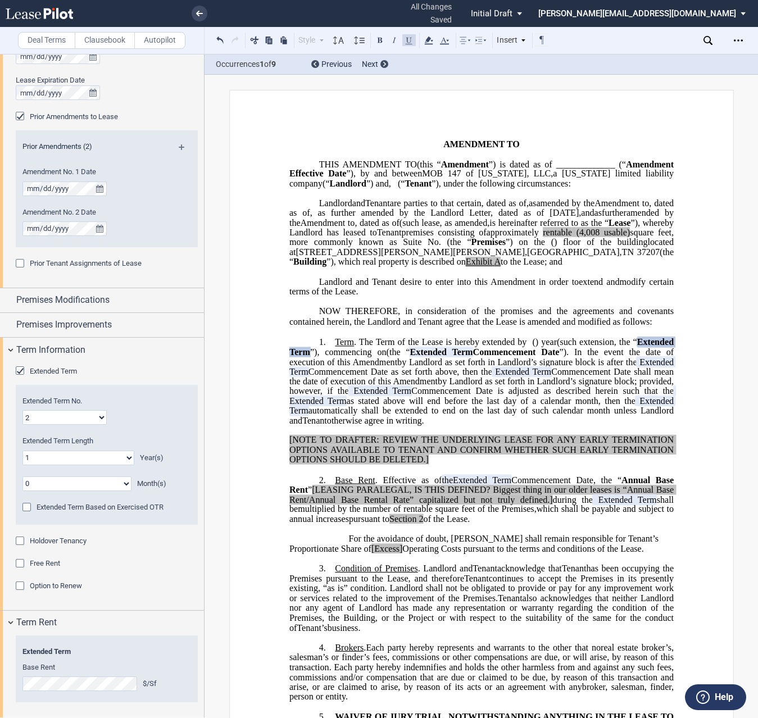
click at [106, 455] on select "0 1 2 3 4 5 6 7 8 9 10 11 12 13 14 15 16 17 18 19 20" at bounding box center [78, 457] width 112 height 15
select select "number:5"
click at [22, 450] on select "0 1 2 3 4 5 6 7 8 9 10 11 12 13 14 15 16 17 18 19 20" at bounding box center [78, 457] width 112 height 15
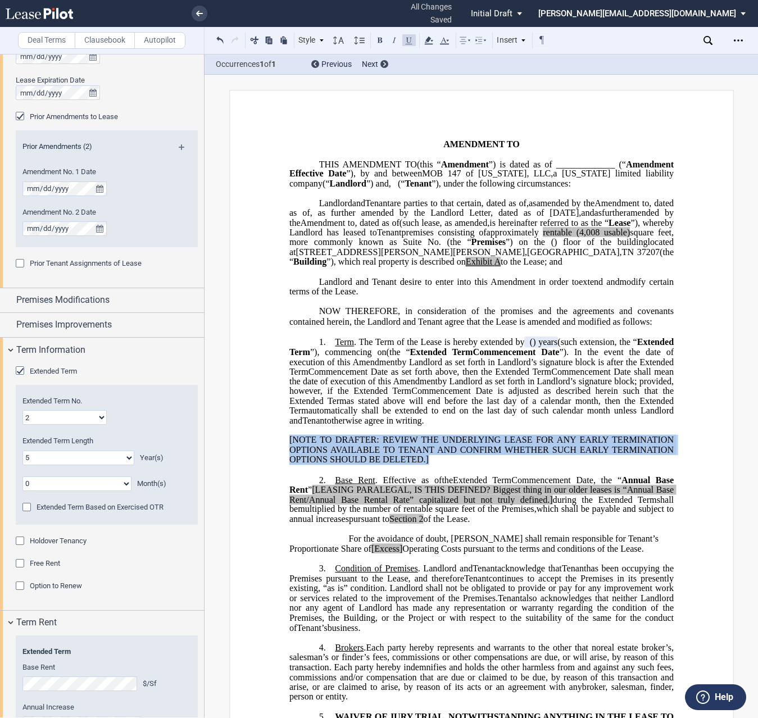
drag, startPoint x: 435, startPoint y: 499, endPoint x: 285, endPoint y: 474, distance: 152.1
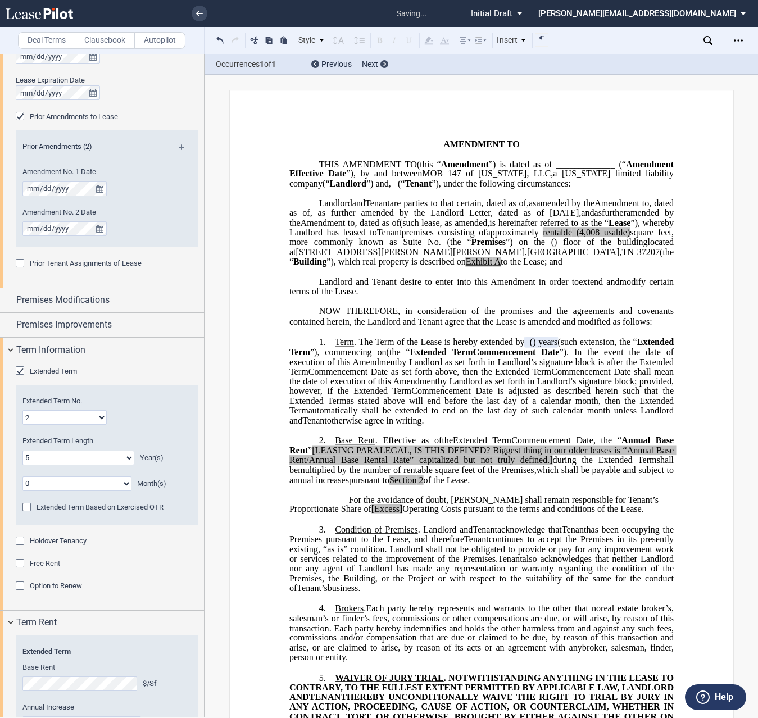
click at [357, 435] on p "﻿" at bounding box center [481, 431] width 384 height 10
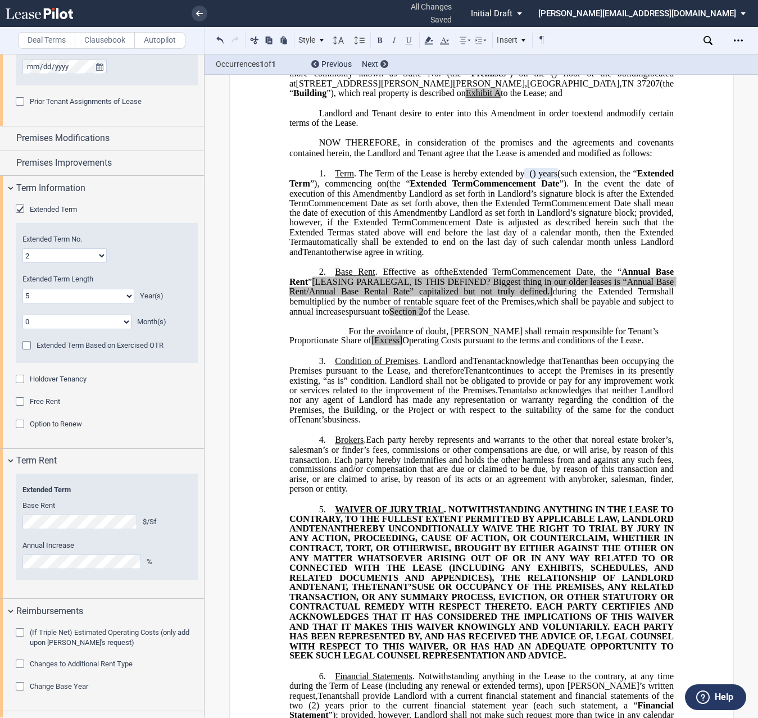
scroll to position [337, 0]
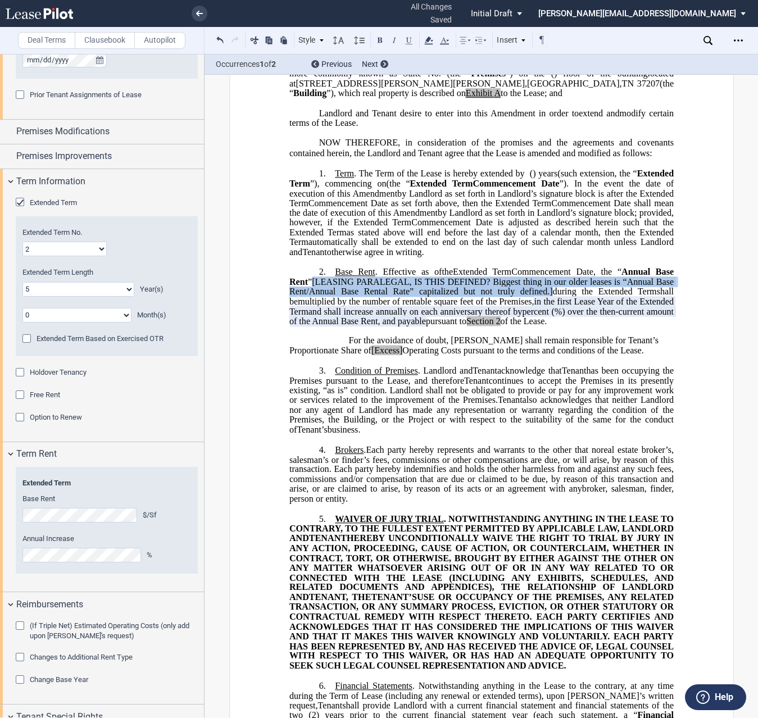
drag, startPoint x: 544, startPoint y: 332, endPoint x: 331, endPoint y: 323, distance: 213.0
click at [331, 296] on span ", the “ Annual Base Rent ” [LEASING PARALEGAL, IS THIS DEFINED? Biggest thing i…" at bounding box center [482, 281] width 386 height 29
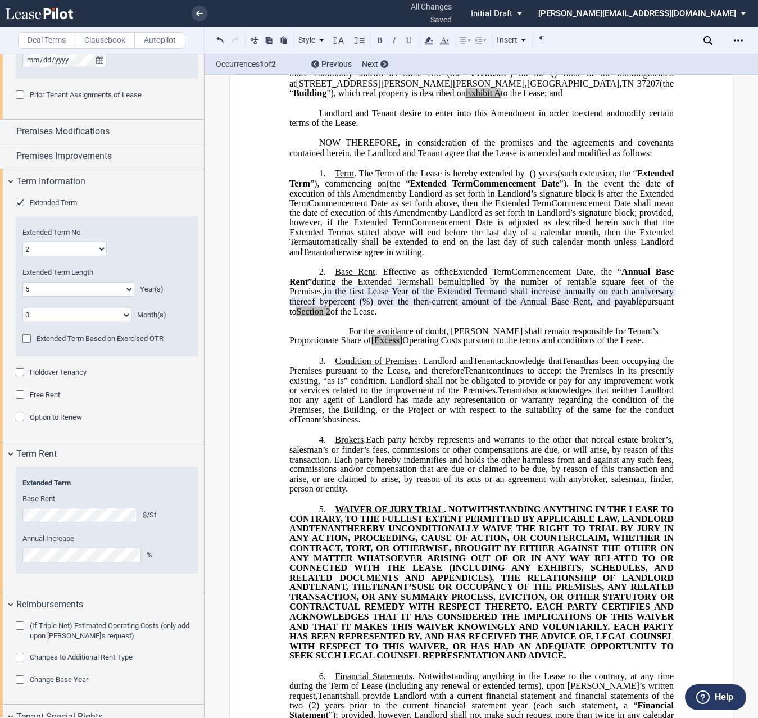
drag, startPoint x: 596, startPoint y: 380, endPoint x: 343, endPoint y: 367, distance: 253.6
click at [343, 346] on p "For the avoidance of doubt, Tenant shall remain responsible for Tenant’s Propor…" at bounding box center [481, 336] width 384 height 20
click at [371, 345] on span "[Excess]" at bounding box center [386, 340] width 31 height 10
drag, startPoint x: 353, startPoint y: 382, endPoint x: 318, endPoint y: 377, distance: 34.6
click at [318, 345] on span "For the avoidance of doubt, Tenant shall remain responsible for Tenant’s Propor…" at bounding box center [474, 336] width 371 height 20
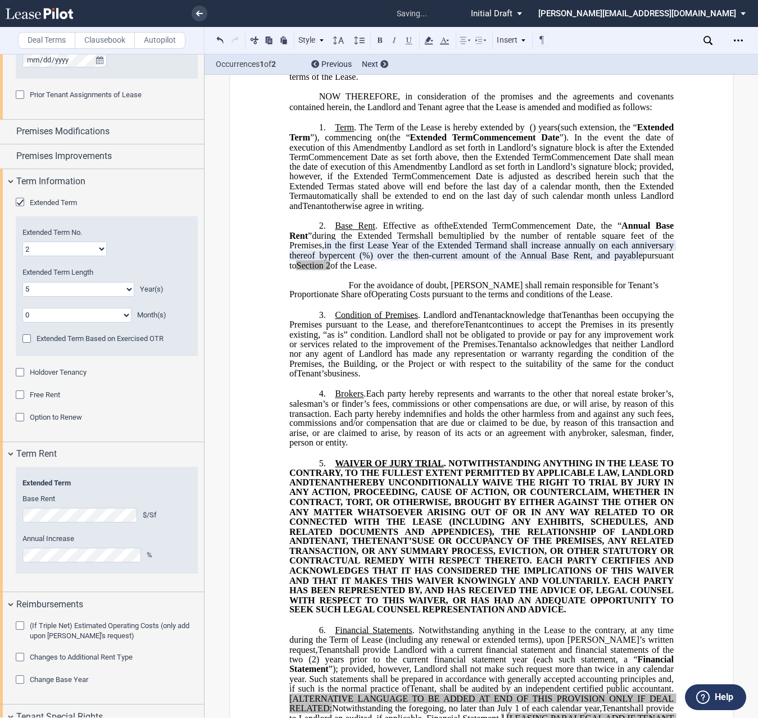
scroll to position [225, 0]
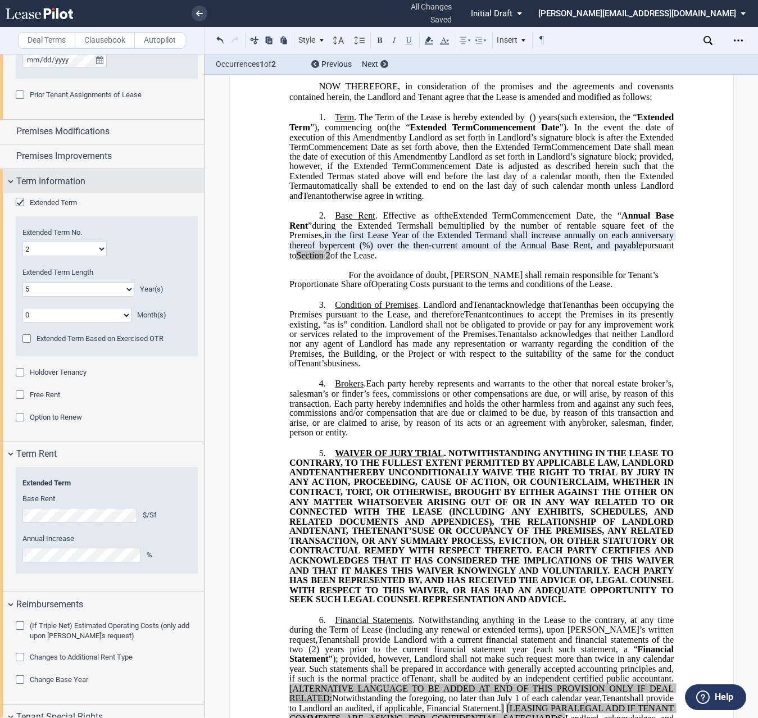
click at [11, 181] on div "Term Information" at bounding box center [102, 181] width 204 height 24
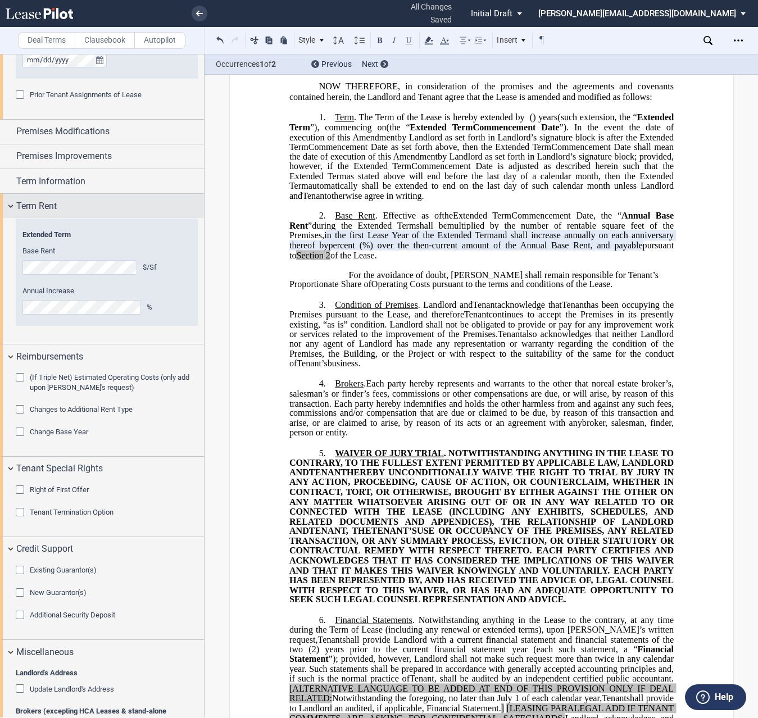
click at [10, 204] on div "Term Rent" at bounding box center [102, 206] width 204 height 24
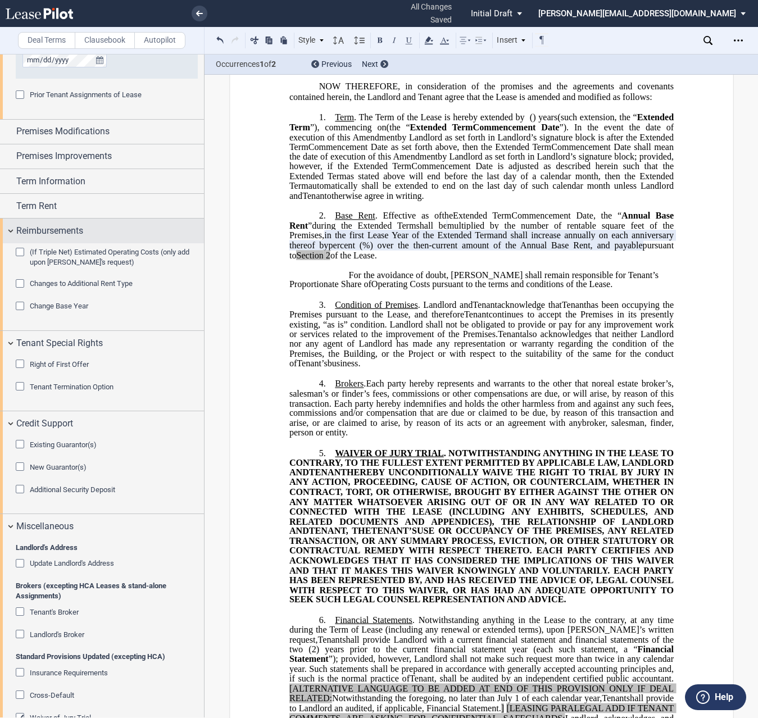
click at [11, 230] on div "Reimbursements" at bounding box center [102, 230] width 204 height 24
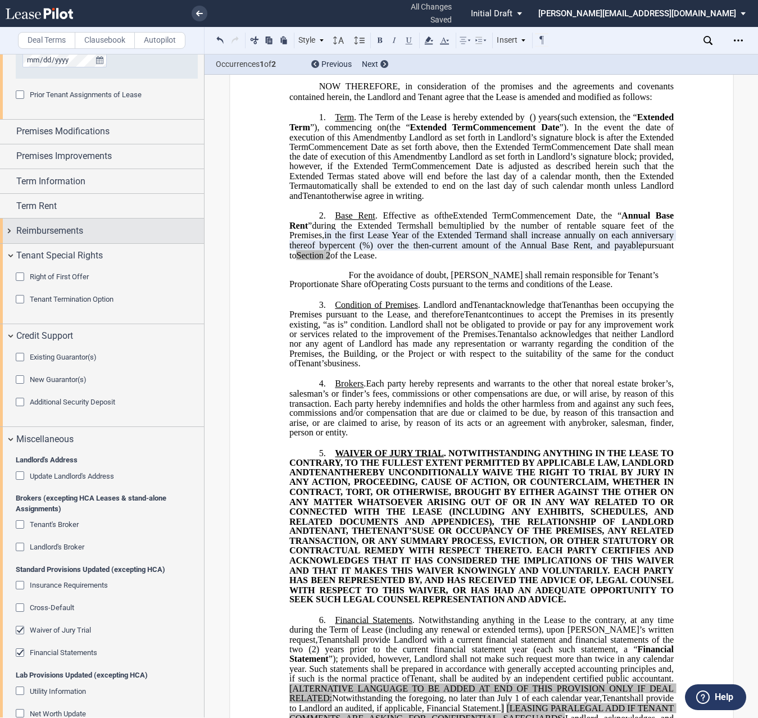
click at [11, 230] on div "Reimbursements" at bounding box center [102, 230] width 204 height 24
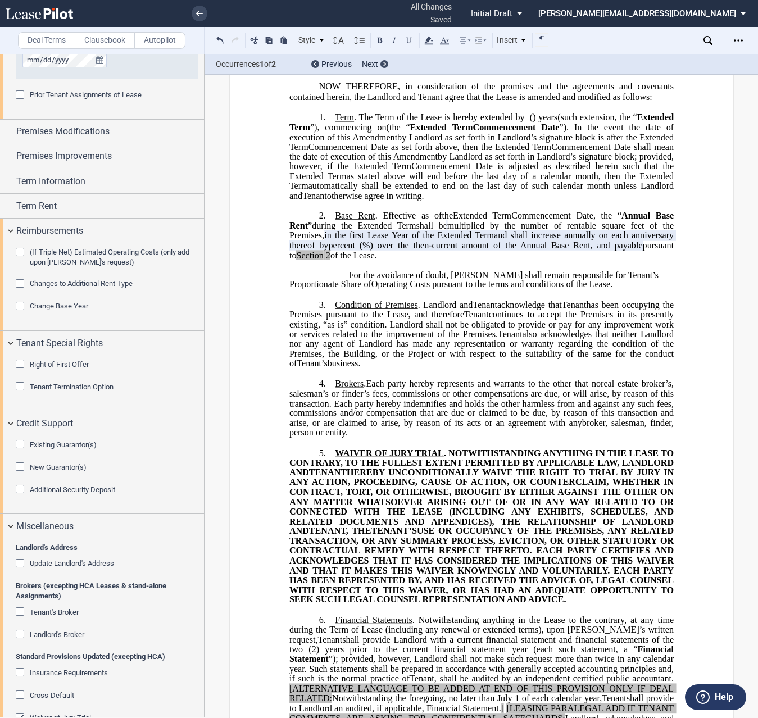
click at [23, 308] on div "Change Base Year" at bounding box center [21, 307] width 11 height 11
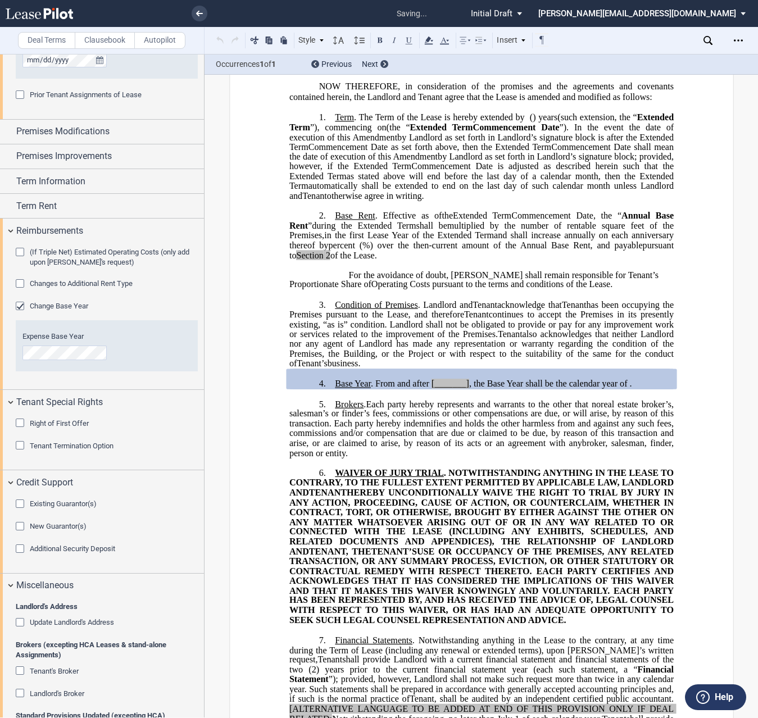
click at [22, 308] on div "Change Base Year" at bounding box center [21, 307] width 11 height 11
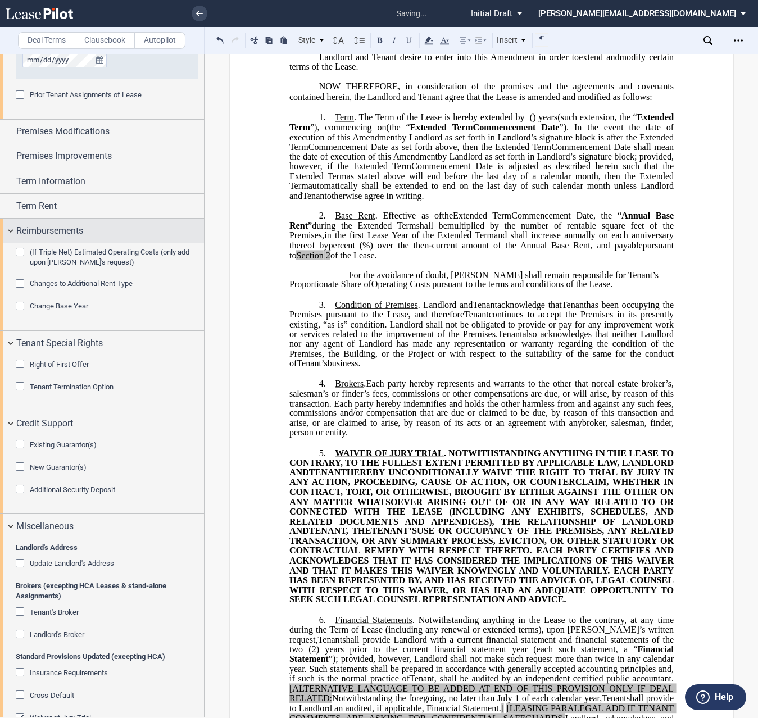
click at [15, 227] on div "Reimbursements" at bounding box center [102, 230] width 204 height 24
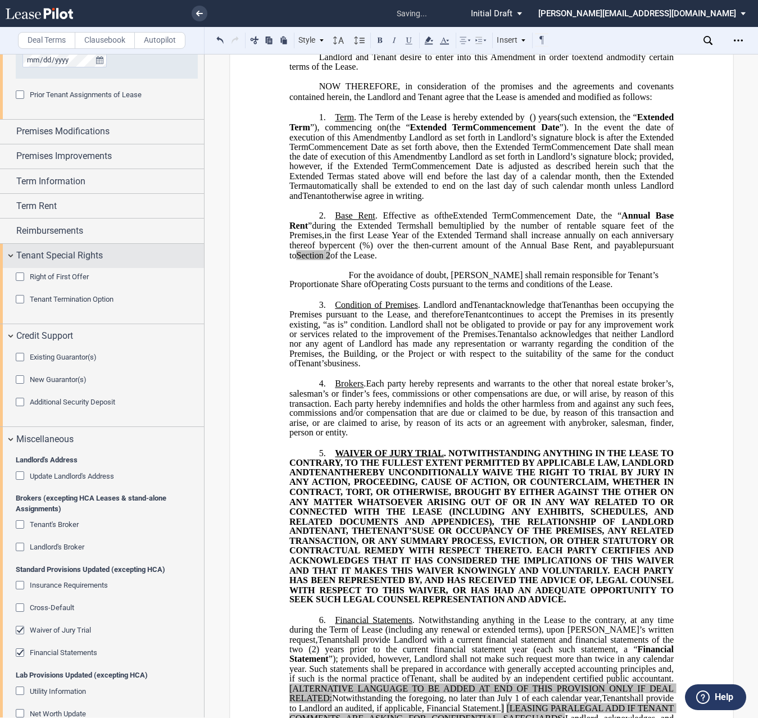
click at [10, 253] on div "Tenant Special Rights" at bounding box center [102, 256] width 204 height 24
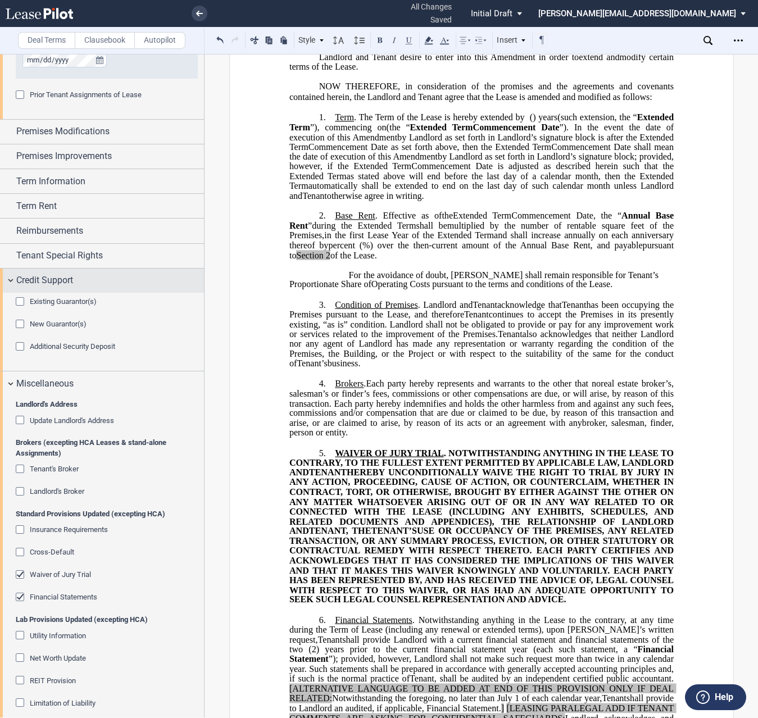
click at [12, 279] on div "Credit Support" at bounding box center [102, 280] width 204 height 24
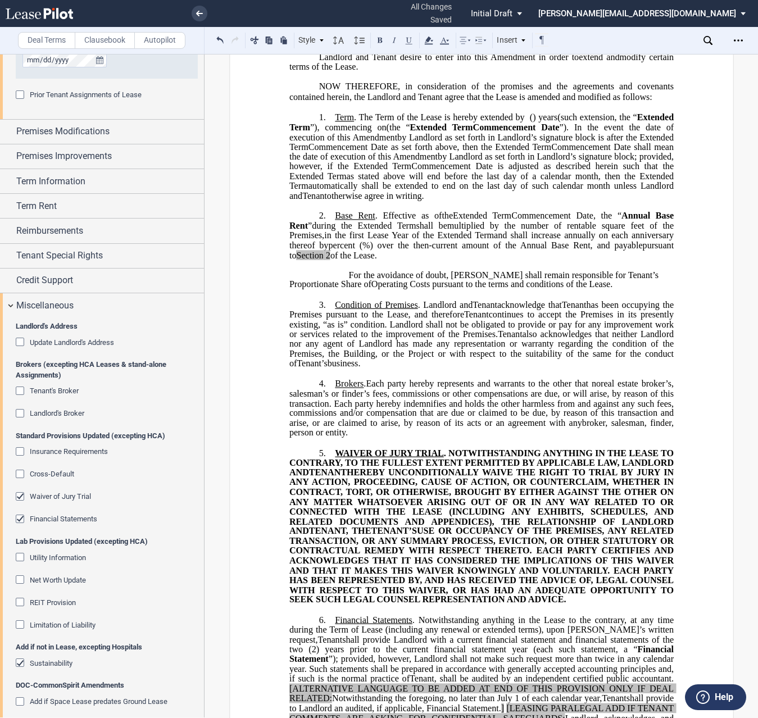
click at [21, 414] on div "Landlord's Broker" at bounding box center [21, 414] width 11 height 11
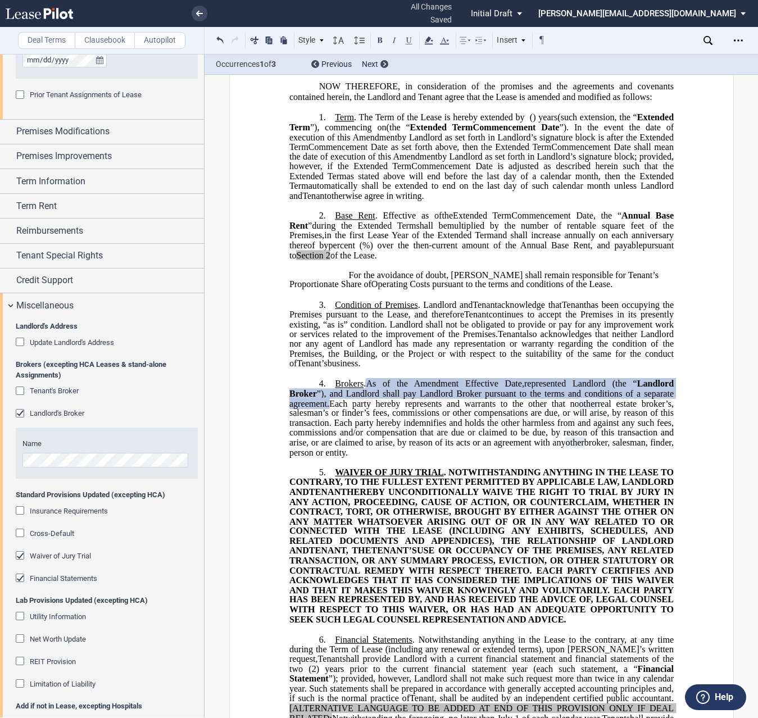
scroll to position [450, 0]
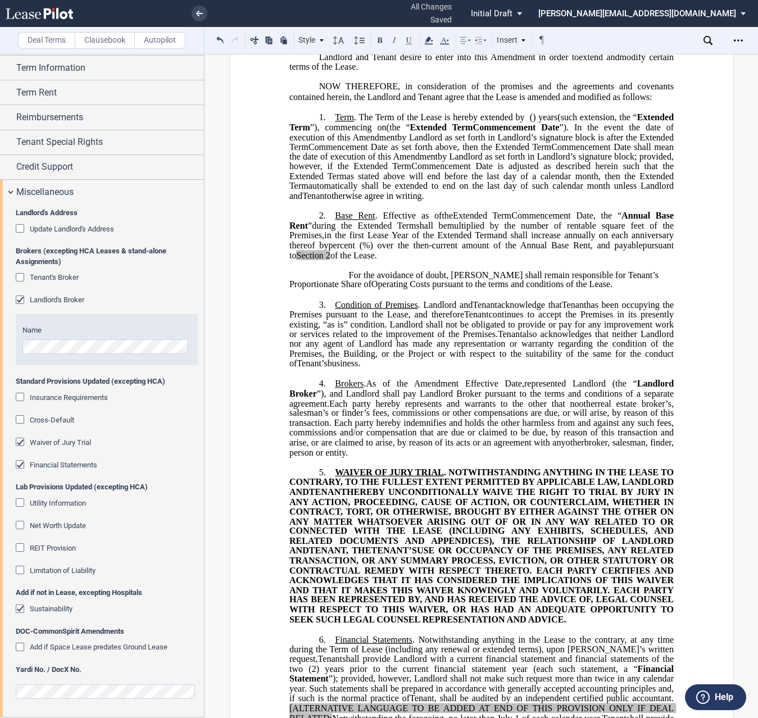
click at [454, 152] on span "Extended Term" at bounding box center [482, 142] width 386 height 20
